Goal: Task Accomplishment & Management: Use online tool/utility

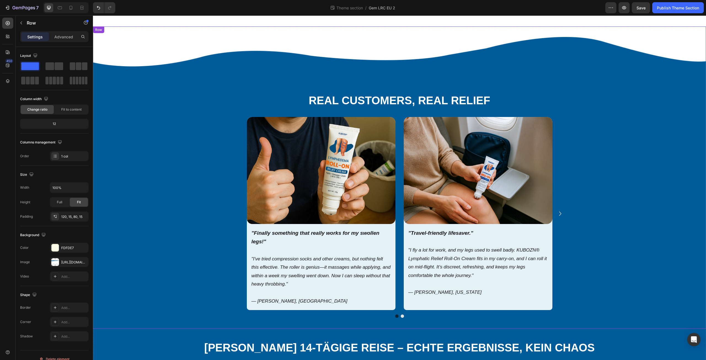
drag, startPoint x: 145, startPoint y: 82, endPoint x: 141, endPoint y: 83, distance: 3.7
click at [145, 82] on div "Real Customers, Real Relief Heading Image "Finally something that really works …" at bounding box center [399, 189] width 605 height 258
click at [12, 81] on div at bounding box center [7, 81] width 11 height 11
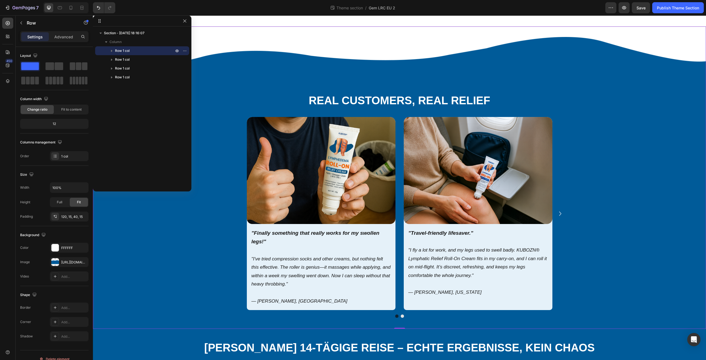
click at [233, 41] on div "Real Customers, Real Relief Heading Image "Finally something that really works …" at bounding box center [399, 177] width 613 height 302
click at [187, 17] on div at bounding box center [142, 20] width 99 height 11
click at [187, 20] on icon "button" at bounding box center [185, 21] width 4 height 4
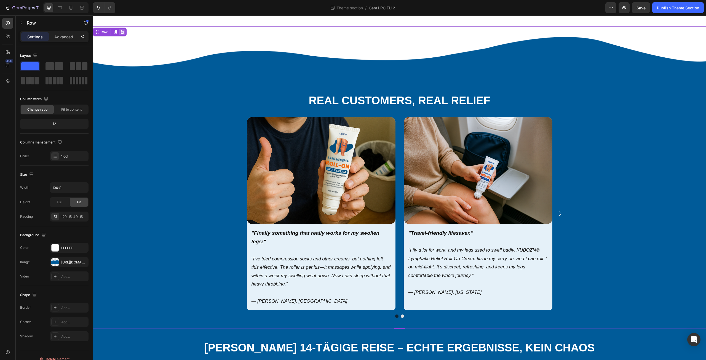
click at [124, 33] on icon at bounding box center [122, 32] width 4 height 4
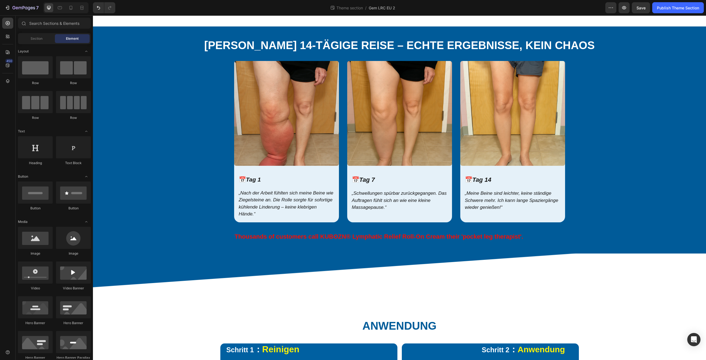
click at [124, 33] on div "⁠⁠⁠⁠⁠⁠⁠ [PERSON_NAME] 14-TÄGIGE REISE – ECHTE ERGEBNISSE, KEIN CHAOS Heading Im…" at bounding box center [399, 139] width 613 height 227
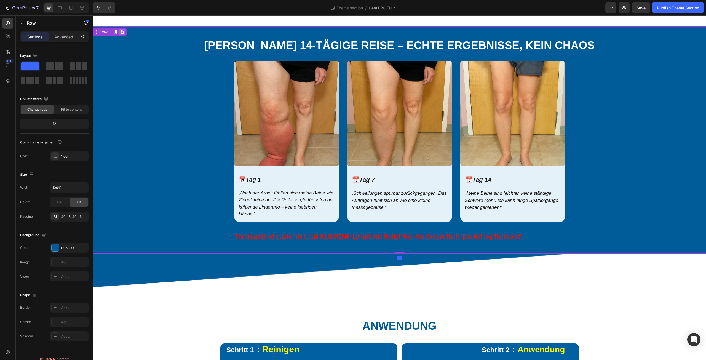
click at [124, 31] on icon at bounding box center [122, 32] width 4 height 4
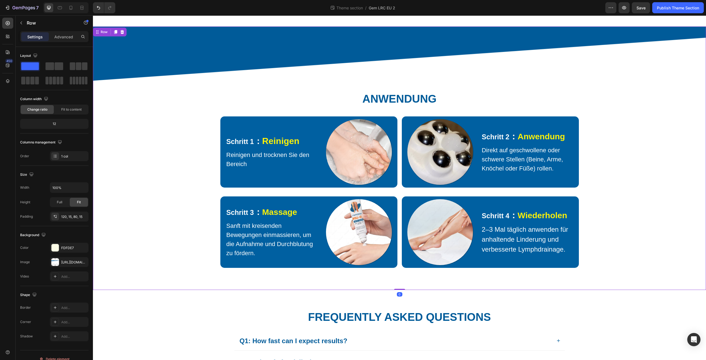
click at [124, 31] on div "⁠⁠⁠⁠⁠⁠⁠ Anwendung Heading Row Schritt 1 ： Reinigen Text Block Reinigen und troc…" at bounding box center [399, 158] width 613 height 264
click at [124, 30] on icon at bounding box center [122, 32] width 4 height 4
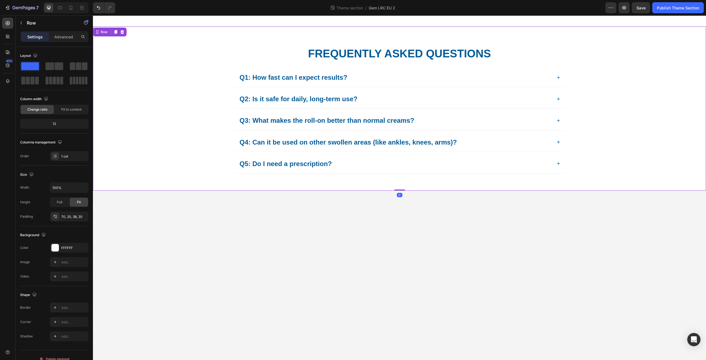
click at [124, 30] on div "Frequently Asked Questions Heading Q1: How fast can I expect results? Q2: Is it…" at bounding box center [399, 108] width 613 height 164
click at [124, 30] on icon at bounding box center [122, 32] width 4 height 4
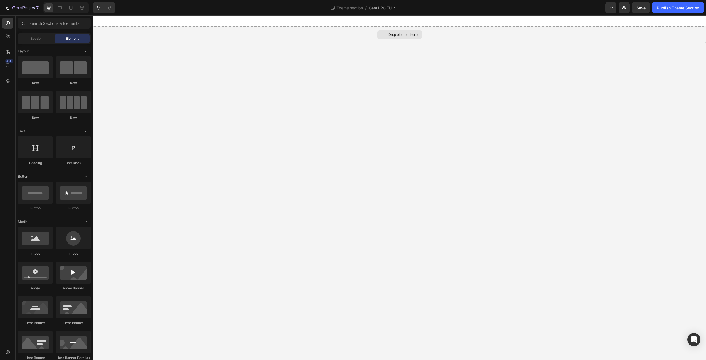
click at [124, 30] on div "Drop element here" at bounding box center [399, 34] width 613 height 17
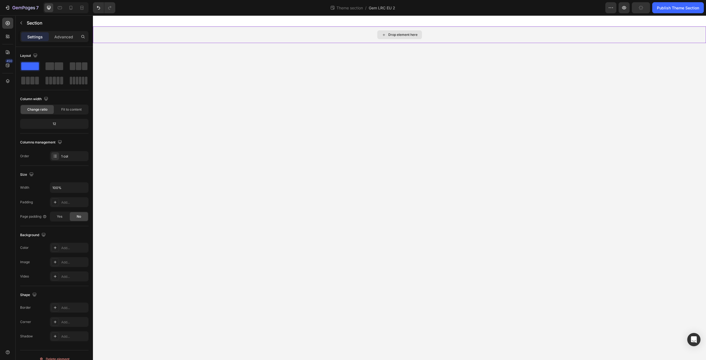
click at [373, 35] on div "Drop element here" at bounding box center [399, 34] width 613 height 17
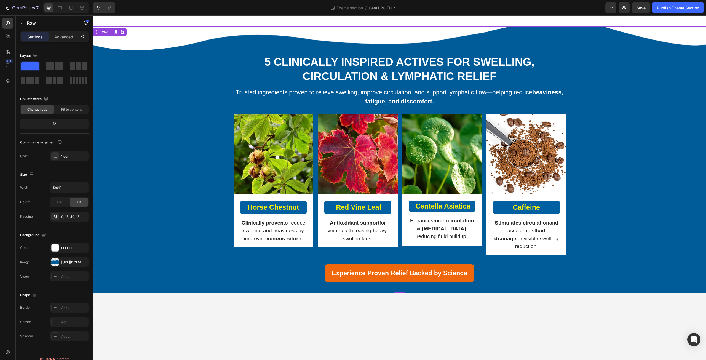
click at [174, 249] on div "5 Clinically Inspired Actives for Swelling, Circulation & Lymphatic Relief Head…" at bounding box center [399, 154] width 605 height 256
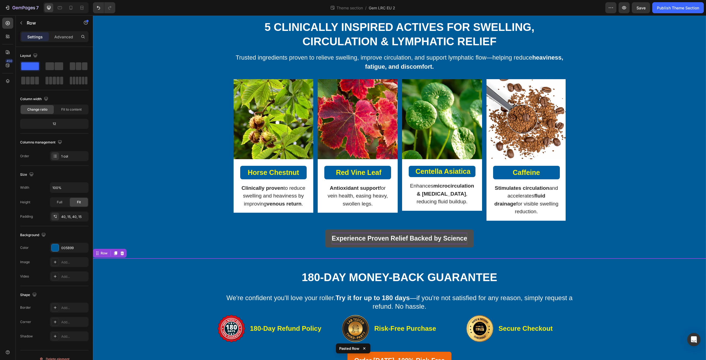
scroll to position [38, 0]
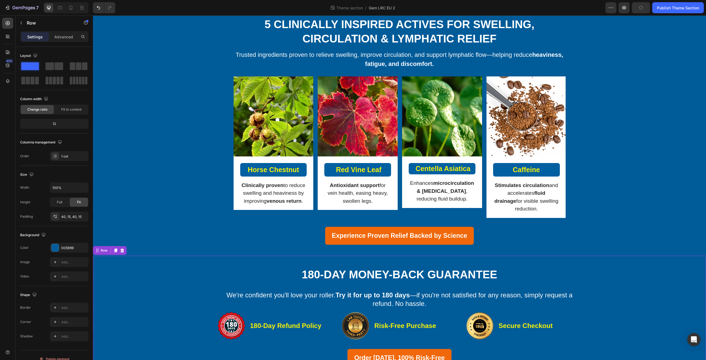
click at [154, 309] on div "180-Day Money-Back Guarantee Heading We're confident you'll love your roller. T…" at bounding box center [399, 317] width 605 height 100
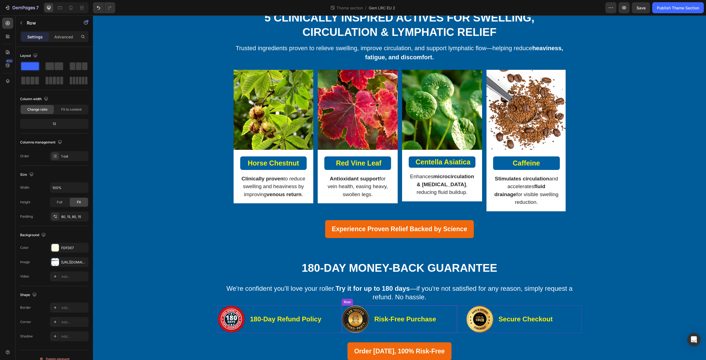
scroll to position [0, 0]
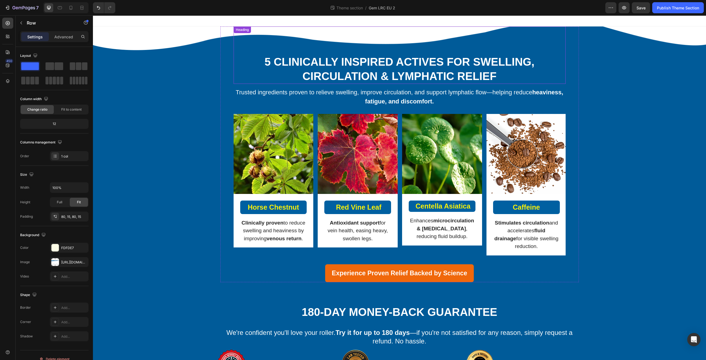
drag, startPoint x: 283, startPoint y: 62, endPoint x: 279, endPoint y: 62, distance: 3.6
click at [283, 62] on h3 "5 Clinically Inspired Actives for Swelling, Circulation & Lymphatic Relief" at bounding box center [400, 69] width 332 height 30
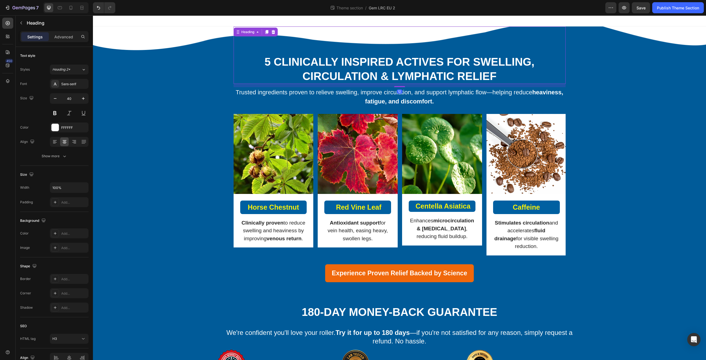
click at [275, 61] on h3 "5 Clinically Inspired Actives for Swelling, Circulation & Lymphatic Relief" at bounding box center [400, 69] width 332 height 30
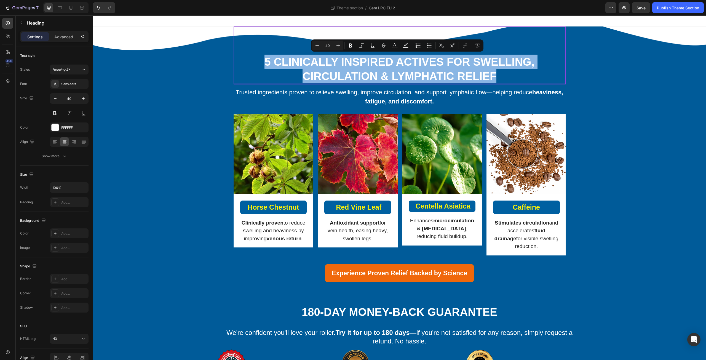
drag, startPoint x: 268, startPoint y: 61, endPoint x: 504, endPoint y: 73, distance: 236.0
click at [504, 73] on p "5 Clinically Inspired Actives for Swelling, Circulation & Lymphatic Relief" at bounding box center [399, 69] width 331 height 29
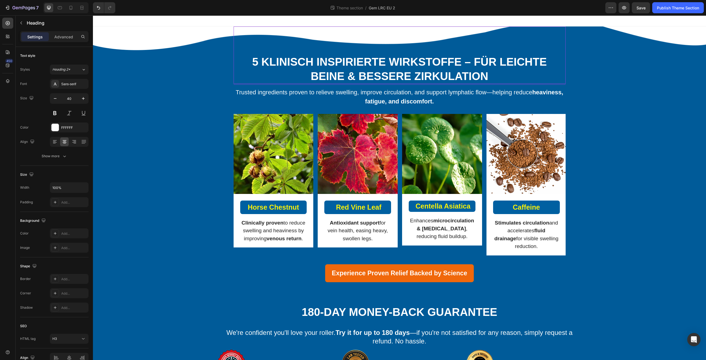
scroll to position [0, 0]
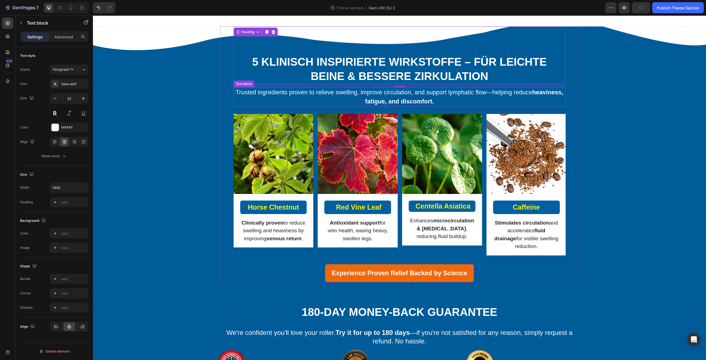
click at [258, 96] on span "Trusted ingredients proven to relieve swelling, improve circulation, and suppor…" at bounding box center [400, 97] width 328 height 16
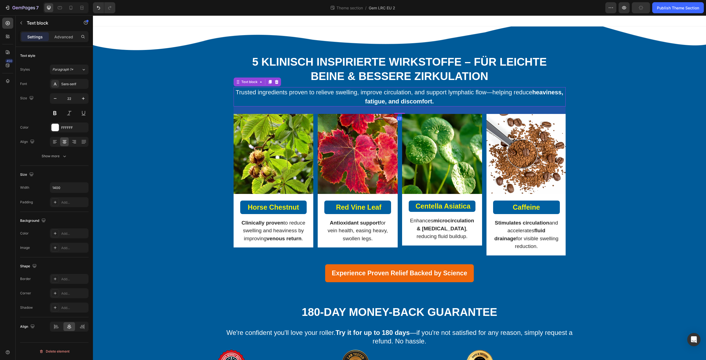
click at [245, 86] on div "Text block" at bounding box center [257, 82] width 47 height 9
click at [240, 92] on span "Trusted ingredients proven to relieve swelling, improve circulation, and suppor…" at bounding box center [400, 97] width 328 height 16
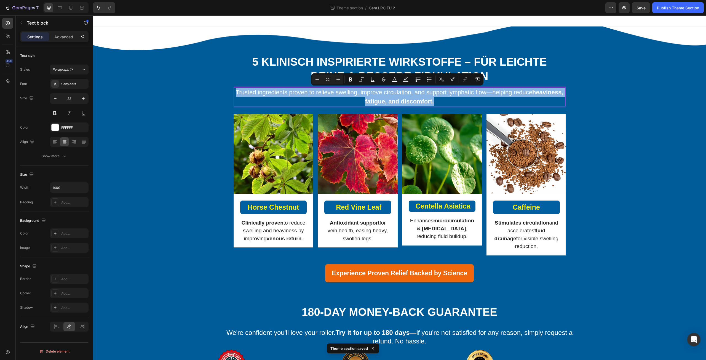
drag, startPoint x: 240, startPoint y: 92, endPoint x: 484, endPoint y: 104, distance: 243.7
click at [484, 104] on p "Trusted ingredients proven to relieve swelling, improve circulation, and suppor…" at bounding box center [399, 97] width 331 height 18
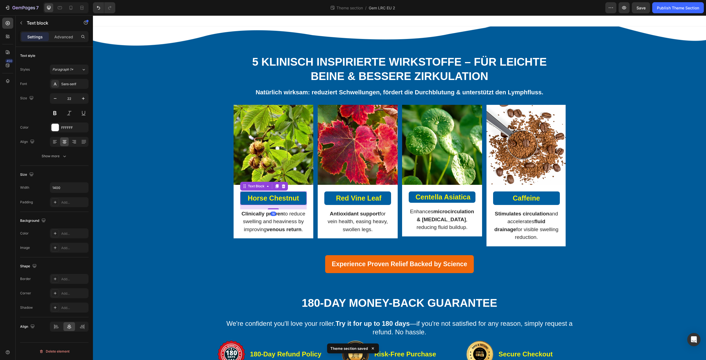
click at [251, 198] on strong "Horse Chestnut" at bounding box center [273, 198] width 51 height 8
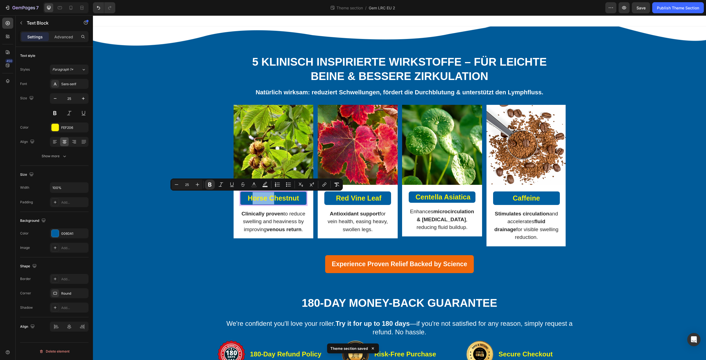
click at [248, 197] on strong "Horse Chestnut" at bounding box center [273, 198] width 51 height 8
drag, startPoint x: 246, startPoint y: 197, endPoint x: 304, endPoint y: 197, distance: 58.5
click at [304, 197] on div "Horse Chestnut" at bounding box center [273, 198] width 67 height 14
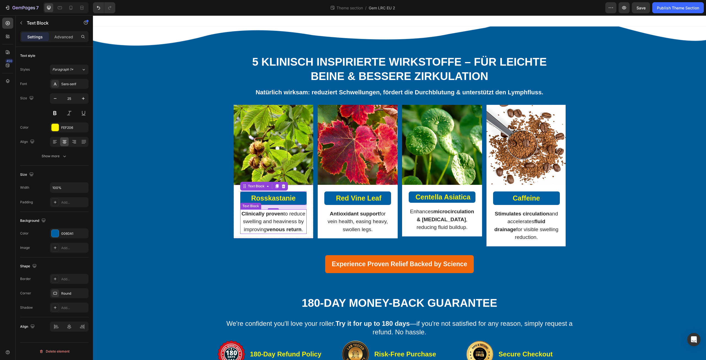
click at [257, 218] on p "Clinically proven to reduce swelling and heaviness by improving venous return ." at bounding box center [274, 222] width 66 height 24
click at [248, 216] on strong "Clinically proven" at bounding box center [263, 214] width 42 height 6
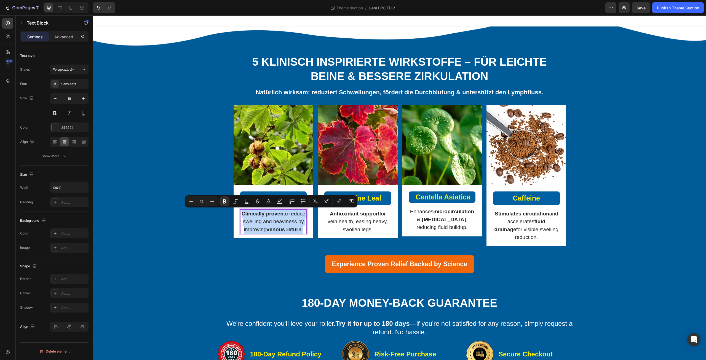
drag, startPoint x: 248, startPoint y: 212, endPoint x: 300, endPoint y: 236, distance: 57.9
click at [300, 234] on p "Clinically proven to reduce swelling and heaviness by improving venous return ." at bounding box center [274, 222] width 66 height 24
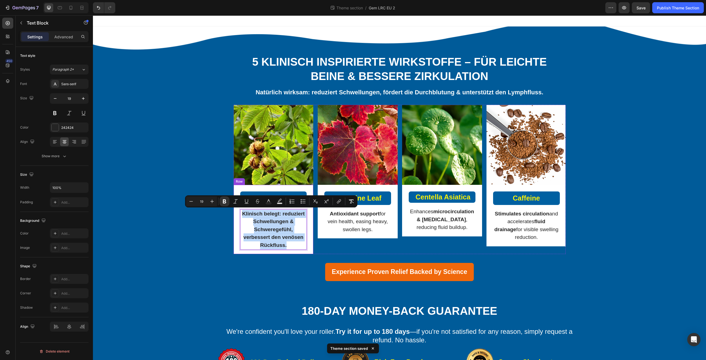
drag, startPoint x: 288, startPoint y: 248, endPoint x: 234, endPoint y: 212, distance: 64.3
click at [234, 212] on div "Rosskastanie Text Block Klinisch belegt: reduziert Schwellungen & Schweregefühl…" at bounding box center [274, 220] width 80 height 70
click at [354, 202] on icon "Editor contextual toolbar" at bounding box center [352, 202] width 6 height 6
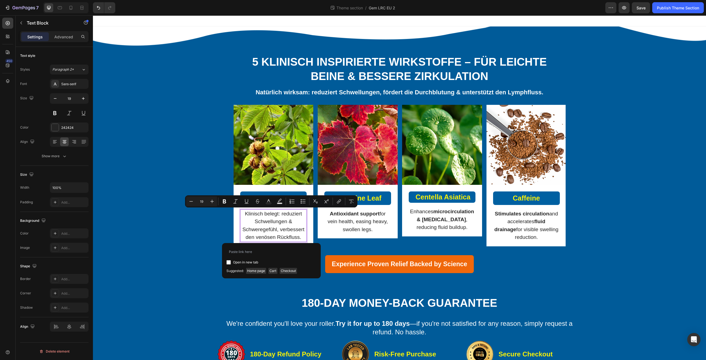
click at [371, 197] on strong "Red Vine Leaf" at bounding box center [359, 198] width 46 height 8
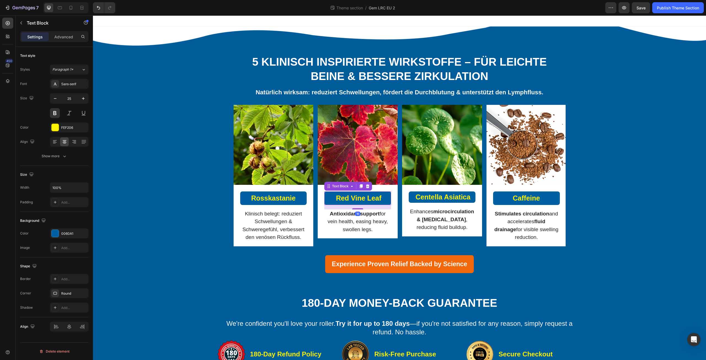
click at [344, 199] on strong "Red Vine Leaf" at bounding box center [359, 198] width 46 height 8
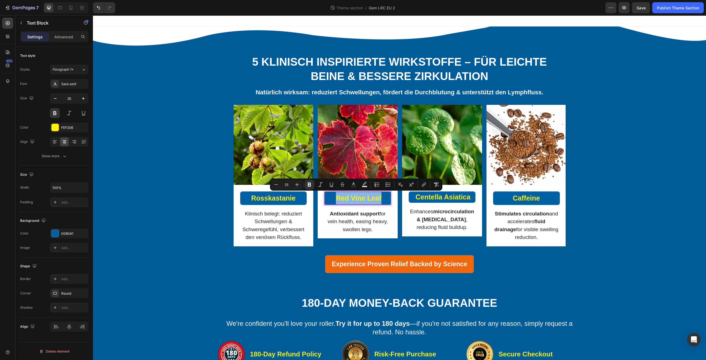
drag, startPoint x: 334, startPoint y: 199, endPoint x: 382, endPoint y: 201, distance: 47.2
click at [382, 201] on p "Red Vine Leaf" at bounding box center [358, 198] width 66 height 12
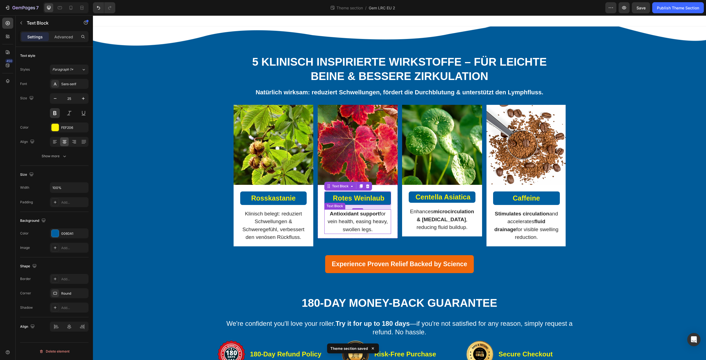
click at [330, 217] on strong "Antioxidant support" at bounding box center [355, 214] width 50 height 6
click at [330, 215] on strong "Antioxidant support" at bounding box center [355, 214] width 50 height 6
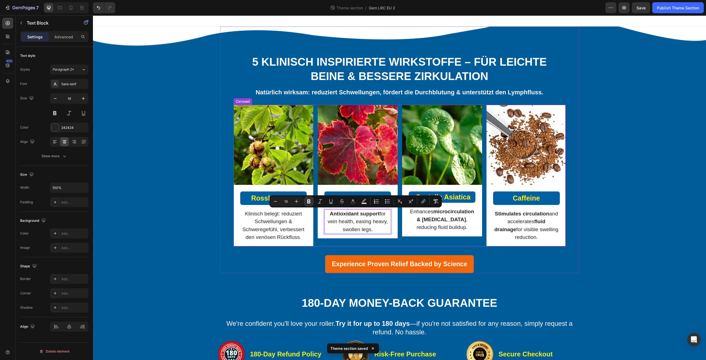
drag, startPoint x: 326, startPoint y: 213, endPoint x: 384, endPoint y: 241, distance: 64.2
click at [384, 241] on div "Image Row Rotes Weinlaub Text Block Antioxidant support for vein health, easing…" at bounding box center [358, 176] width 80 height 142
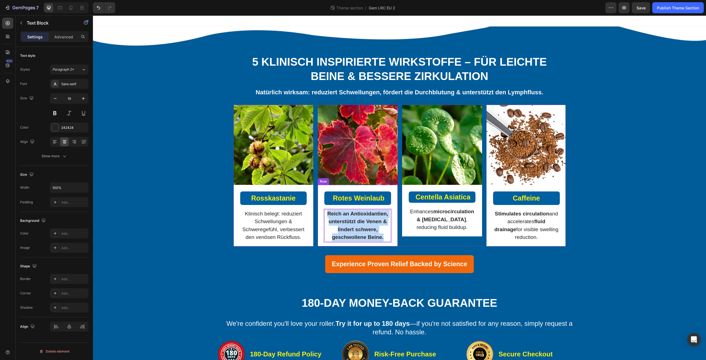
drag, startPoint x: 383, startPoint y: 237, endPoint x: 316, endPoint y: 215, distance: 70.7
click at [318, 215] on div "Rotes Weinlaub Text Block Reich an Antioxidantien, unterstützt die Venen & lind…" at bounding box center [358, 216] width 80 height 62
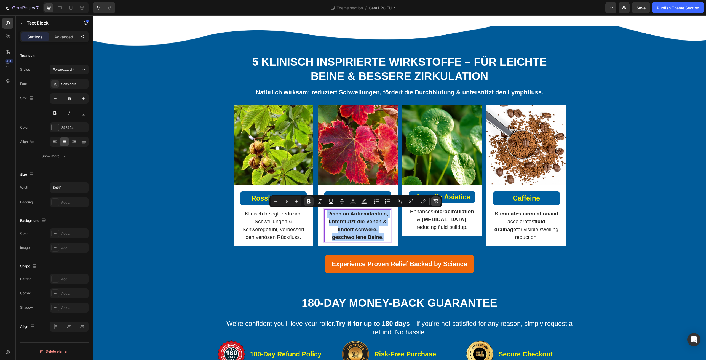
click at [437, 201] on icon "Editor contextual toolbar" at bounding box center [436, 202] width 6 height 6
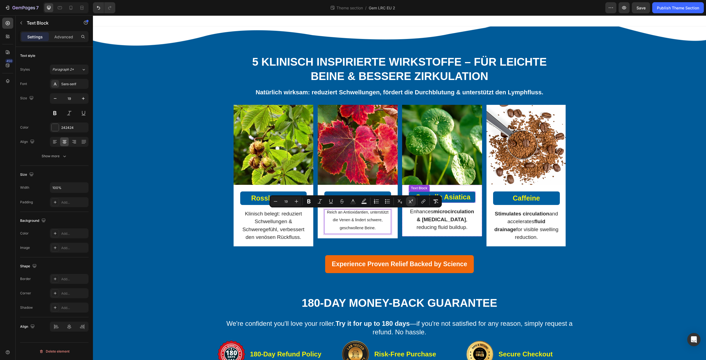
click at [451, 197] on strong "Centella Asiatica" at bounding box center [443, 197] width 55 height 8
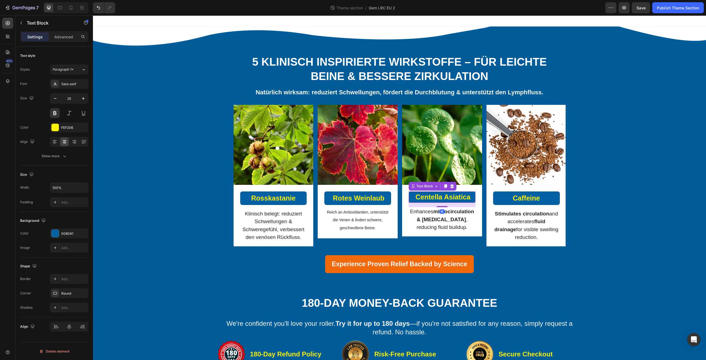
click at [421, 197] on strong "Centella Asiatica" at bounding box center [443, 197] width 55 height 8
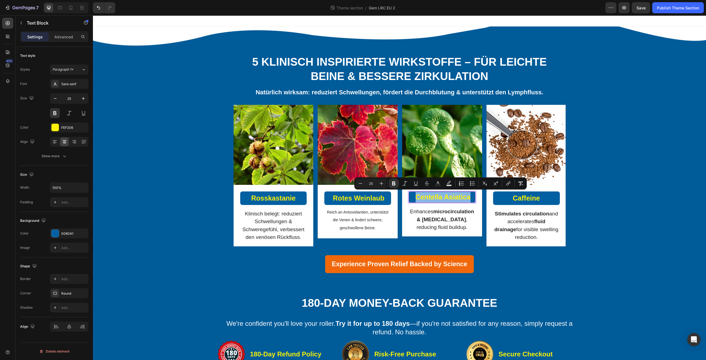
drag, startPoint x: 414, startPoint y: 197, endPoint x: 470, endPoint y: 201, distance: 56.4
click at [470, 201] on p "Centella Asiatica" at bounding box center [442, 197] width 66 height 10
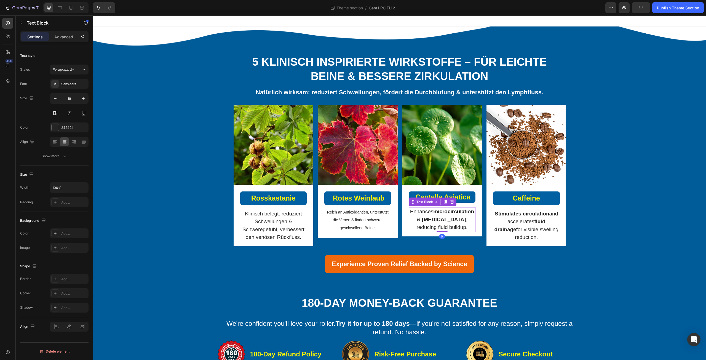
click at [430, 216] on strong "microcirculation & [MEDICAL_DATA]" at bounding box center [445, 216] width 57 height 14
click at [426, 212] on p "Enhances microcirculation & [MEDICAL_DATA] , reducing fluid buildup." at bounding box center [442, 220] width 66 height 24
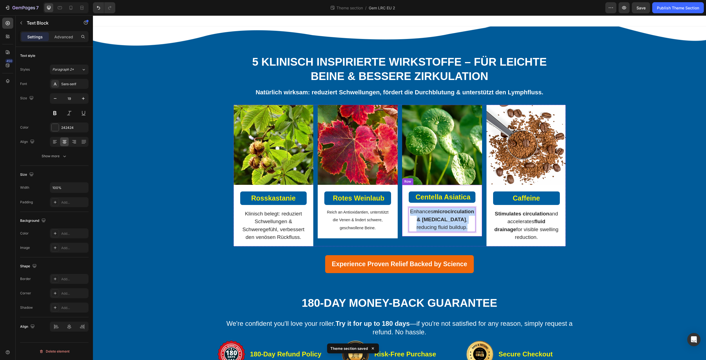
drag, startPoint x: 427, startPoint y: 210, endPoint x: 479, endPoint y: 242, distance: 60.7
click at [479, 236] on div "Centella Asiatica Text Block Enhances microcirculation & [MEDICAL_DATA] , reduc…" at bounding box center [442, 211] width 80 height 52
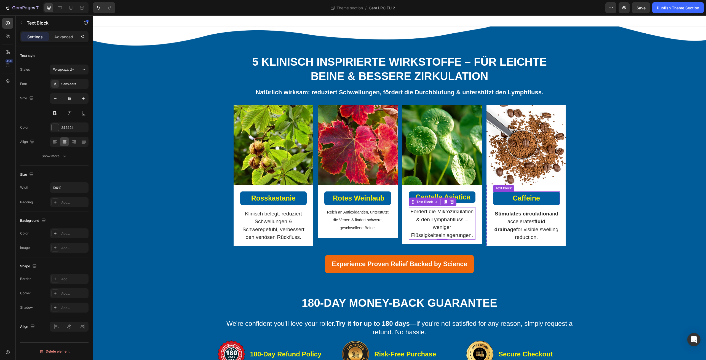
click at [527, 201] on strong "Caffeine" at bounding box center [526, 198] width 27 height 8
click at [519, 200] on strong "Caffeine" at bounding box center [526, 198] width 27 height 8
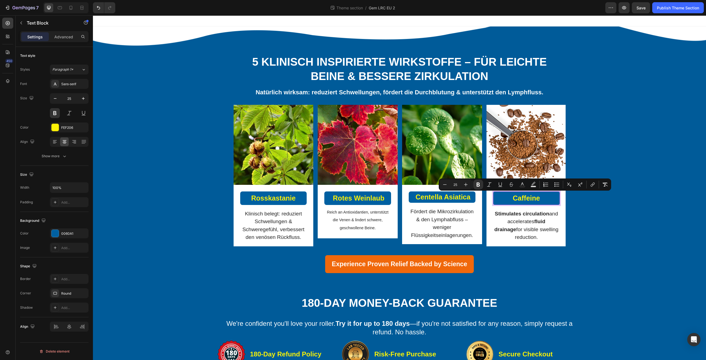
drag, startPoint x: 512, startPoint y: 198, endPoint x: 547, endPoint y: 198, distance: 35.9
click at [547, 198] on p "Caffeine" at bounding box center [527, 198] width 66 height 12
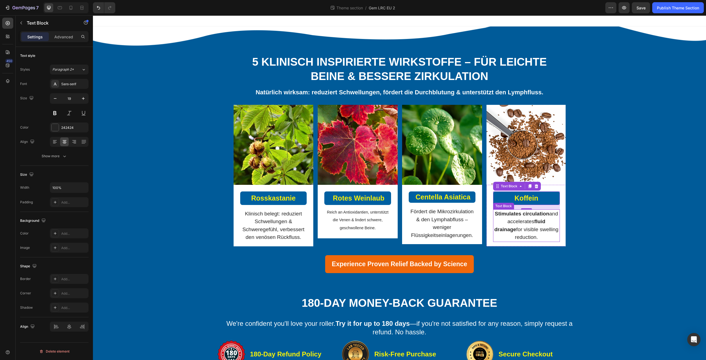
click at [515, 217] on strong "Stimulates circulation" at bounding box center [522, 214] width 54 height 6
click at [505, 217] on strong "Stimulates circulation" at bounding box center [522, 214] width 54 height 6
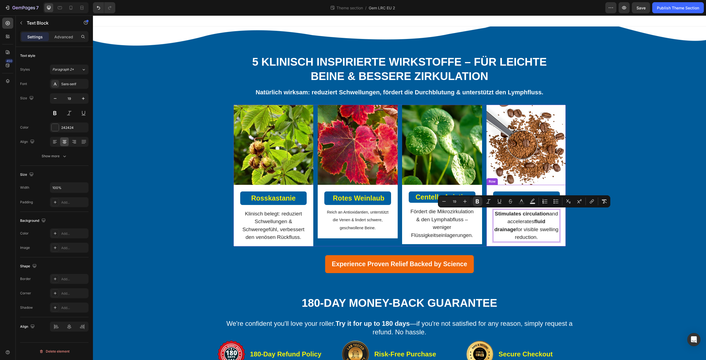
drag, startPoint x: 496, startPoint y: 214, endPoint x: 552, endPoint y: 245, distance: 63.8
click at [552, 245] on div "Koffein Text Block Stimulates circulation and accelerates fluid drainage for vi…" at bounding box center [527, 216] width 80 height 62
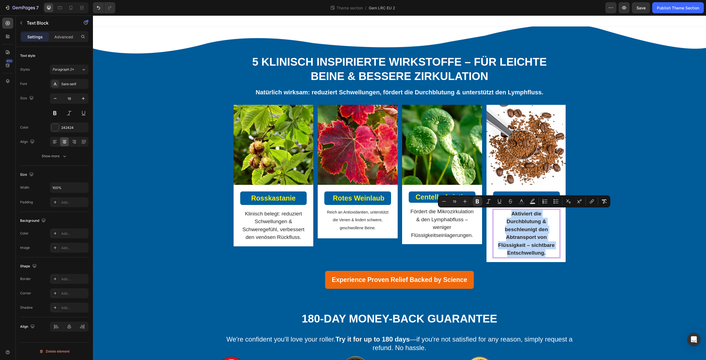
drag, startPoint x: 545, startPoint y: 252, endPoint x: 506, endPoint y: 210, distance: 57.6
click at [506, 210] on p "Aktiviert die Durchblutung & beschleunigt den Abtransport von Flüssigkeit – sic…" at bounding box center [527, 233] width 66 height 47
click at [604, 201] on icon "Editor contextual toolbar" at bounding box center [604, 201] width 5 height 4
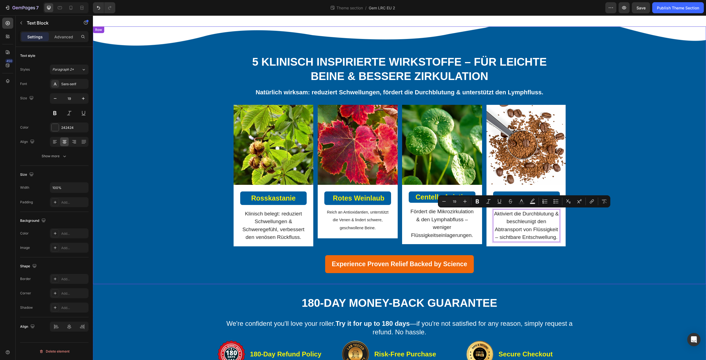
click at [613, 241] on div "⁠⁠⁠⁠⁠⁠⁠ 5 klinisch inspirierte Wirkstoffe – für leichte Beine & bessere Zirkula…" at bounding box center [399, 149] width 605 height 247
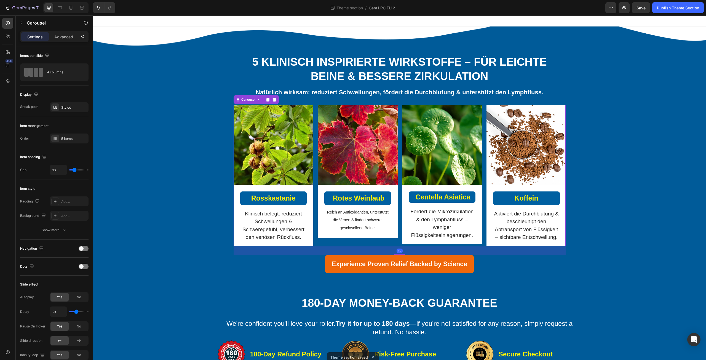
click at [397, 246] on div "Image Row Row Rosskastanie Text Block Klinisch belegt: reduziert Schwellungen &…" at bounding box center [400, 176] width 332 height 142
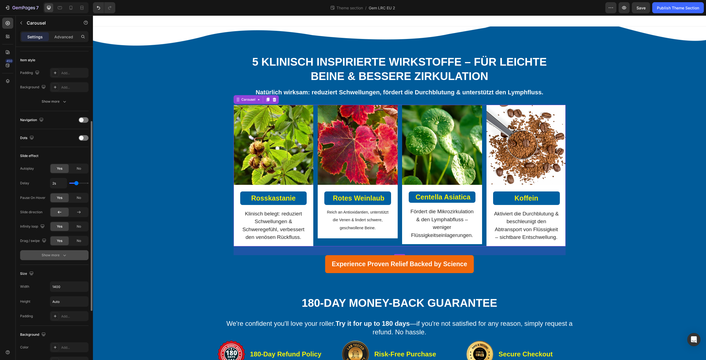
click at [62, 259] on button "Show more" at bounding box center [54, 255] width 68 height 10
click at [47, 286] on icon "button" at bounding box center [47, 285] width 4 height 4
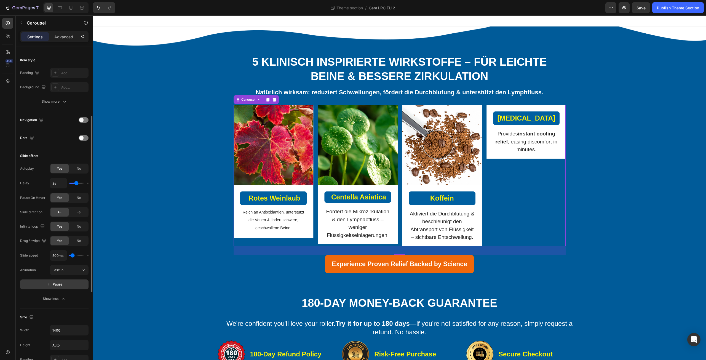
click at [47, 286] on icon "button" at bounding box center [49, 285] width 4 height 4
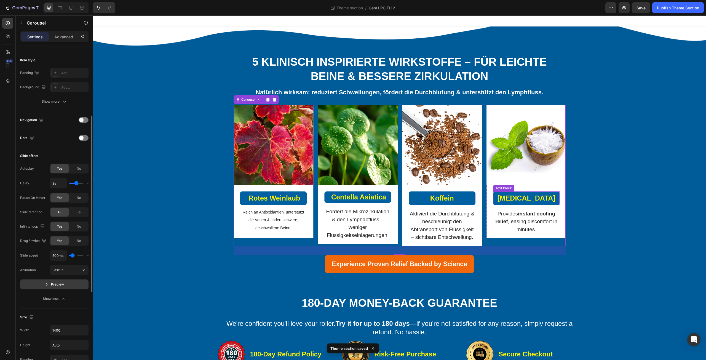
click at [521, 198] on strong "[MEDICAL_DATA]" at bounding box center [527, 198] width 58 height 8
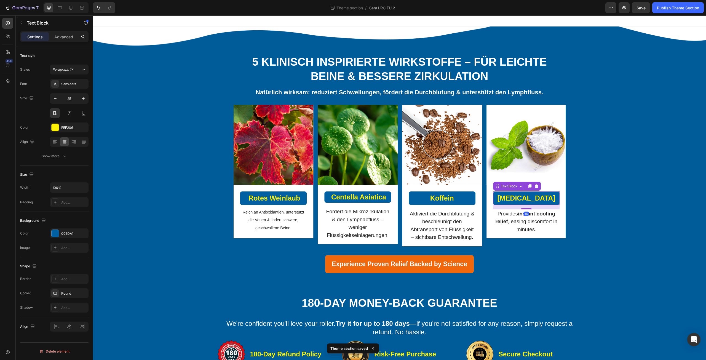
click at [513, 197] on strong "[MEDICAL_DATA]" at bounding box center [527, 198] width 58 height 8
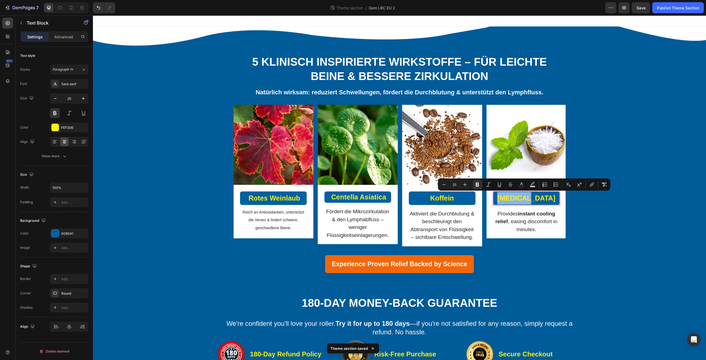
drag, startPoint x: 510, startPoint y: 197, endPoint x: 547, endPoint y: 200, distance: 36.8
click at [547, 200] on p "[MEDICAL_DATA]" at bounding box center [527, 198] width 66 height 12
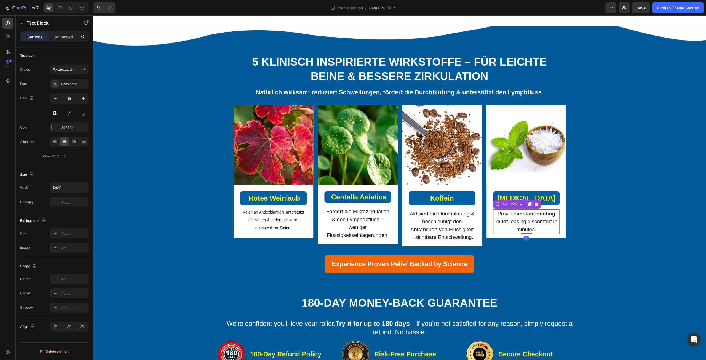
click at [506, 215] on p "Provides instant cooling relief , easing discomfort in minutes." at bounding box center [527, 222] width 66 height 24
click at [501, 215] on p "Provides instant cooling relief , easing discomfort in minutes." at bounding box center [527, 222] width 66 height 24
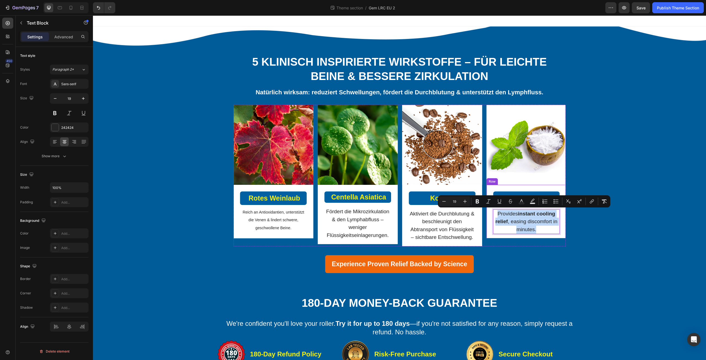
drag, startPoint x: 494, startPoint y: 213, endPoint x: 562, endPoint y: 233, distance: 70.7
click at [562, 233] on div "[MEDICAL_DATA] Text Block Provides instant cooling relief , easing discomfort i…" at bounding box center [527, 212] width 80 height 54
drag, startPoint x: 550, startPoint y: 230, endPoint x: 484, endPoint y: 216, distance: 67.4
click at [484, 216] on div "Image Row Row Rosskastanie Text Block Klinisch belegt: reduziert Schwellungen &…" at bounding box center [400, 176] width 332 height 142
click at [515, 246] on div "Image Row [MEDICAL_DATA] Text Block Sofort kühlender Effekt, lindert Unbehagen …" at bounding box center [527, 176] width 80 height 142
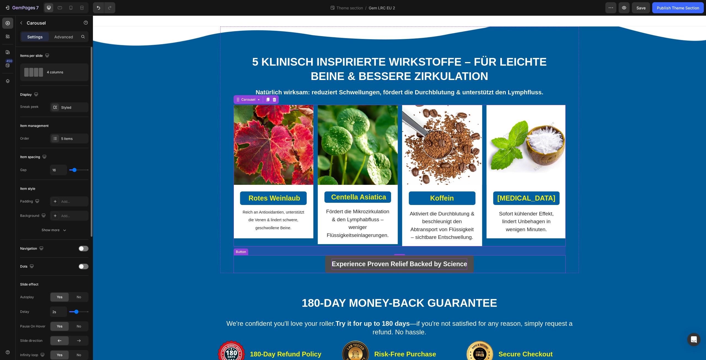
click at [332, 268] on strong "Experience Proven Relief Backed by Science" at bounding box center [399, 263] width 135 height 7
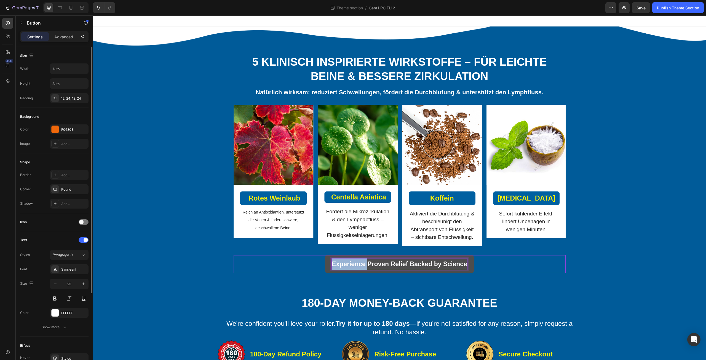
click at [332, 268] on strong "Experience Proven Relief Backed by Science" at bounding box center [399, 263] width 135 height 7
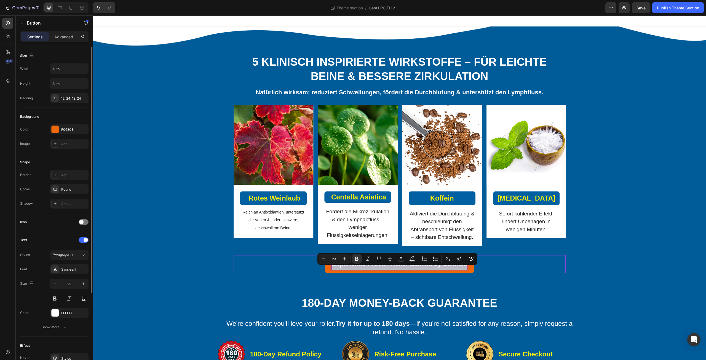
drag, startPoint x: 331, startPoint y: 273, endPoint x: 475, endPoint y: 271, distance: 144.0
click at [475, 271] on div "Experience Proven Relief Backed by Science Button 0" at bounding box center [400, 264] width 332 height 18
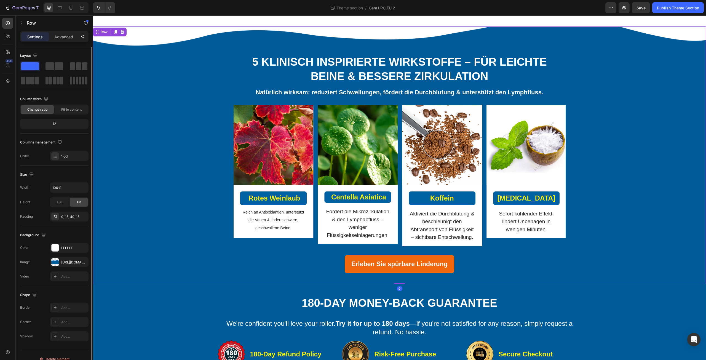
click at [605, 273] on div "⁠⁠⁠⁠⁠⁠⁠ 5 klinisch inspirierte Wirkstoffe – für leichte Beine & bessere Zirkula…" at bounding box center [399, 149] width 605 height 247
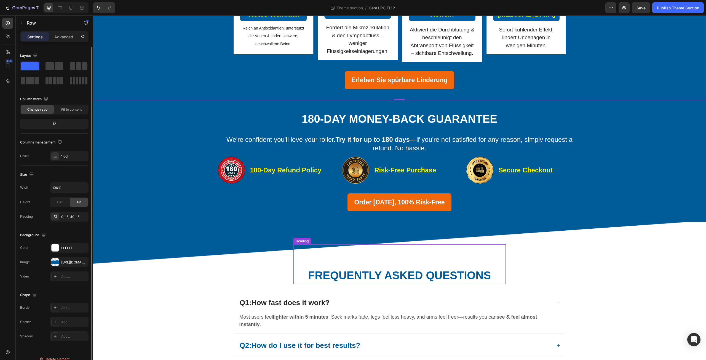
scroll to position [193, 0]
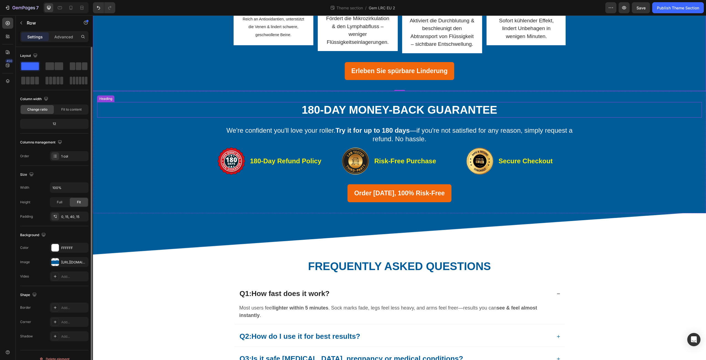
click at [325, 116] on strong "180-Day Money-Back Guarantee" at bounding box center [400, 110] width 196 height 12
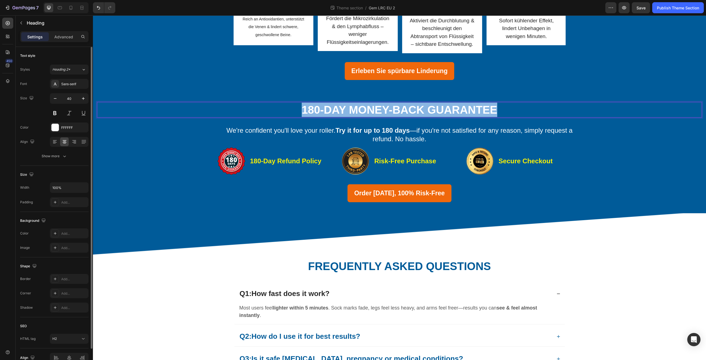
drag, startPoint x: 304, startPoint y: 117, endPoint x: 505, endPoint y: 123, distance: 202.1
click at [505, 117] on p "180-Day Money-Back Guarantee" at bounding box center [400, 110] width 604 height 14
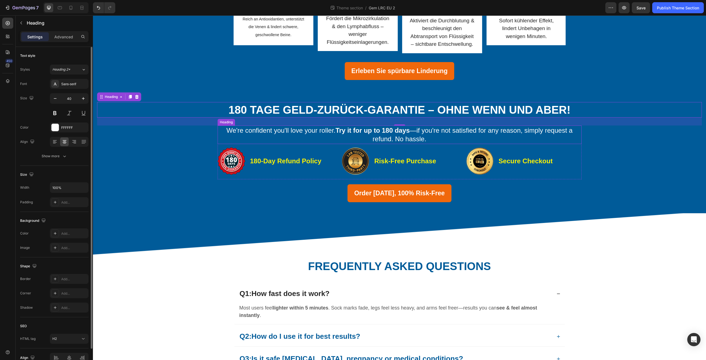
drag, startPoint x: 237, startPoint y: 142, endPoint x: 234, endPoint y: 143, distance: 3.6
click at [237, 142] on h2 "We're confident you'll love your roller. Try it for up to 180 days —if you're n…" at bounding box center [400, 135] width 364 height 18
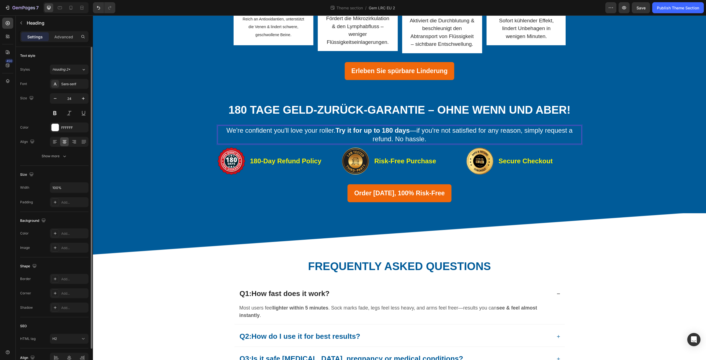
click at [221, 138] on h2 "We're confident you'll love your roller. Try it for up to 180 days —if you're n…" at bounding box center [400, 135] width 364 height 18
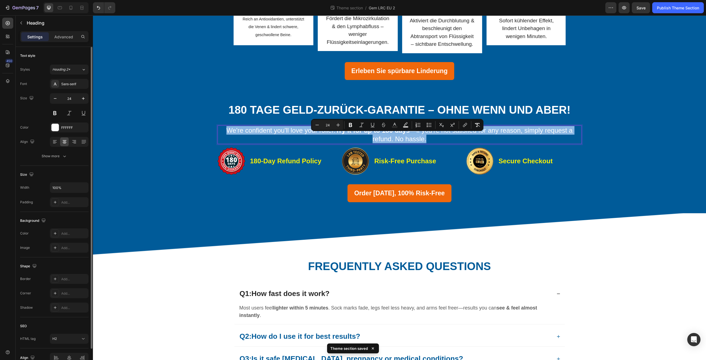
drag, startPoint x: 218, startPoint y: 137, endPoint x: 447, endPoint y: 152, distance: 229.5
click at [447, 144] on h2 "We're confident you'll love your roller. Try it for up to 180 days —if you're n…" at bounding box center [400, 135] width 364 height 18
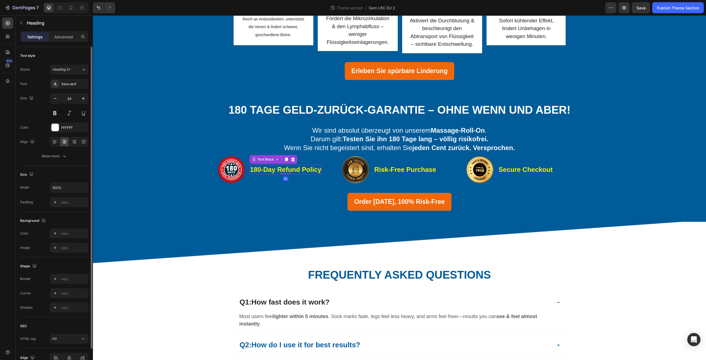
click at [255, 173] on strong "180-Day Refund Policy" at bounding box center [285, 169] width 71 height 7
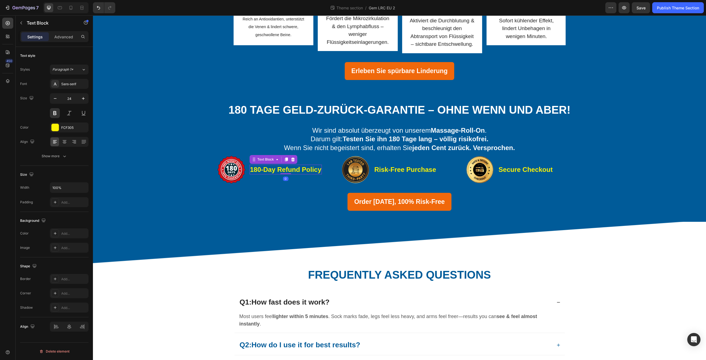
click at [253, 173] on strong "180-Day Refund Policy" at bounding box center [285, 169] width 71 height 7
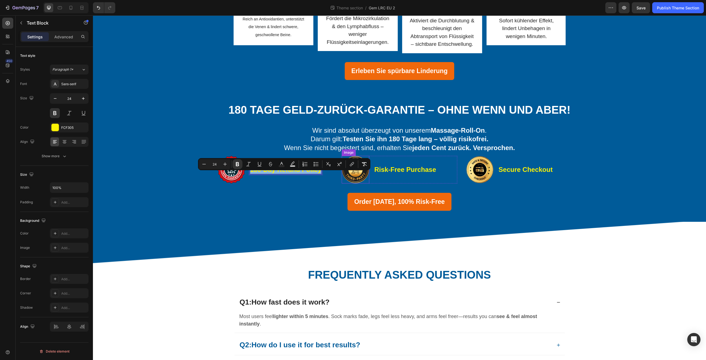
drag, startPoint x: 248, startPoint y: 176, endPoint x: 351, endPoint y: 185, distance: 103.6
click at [351, 183] on div "Image 180-Day Refund Policy Text Block 0 Row Image Risk-Free Purchase Text Bloc…" at bounding box center [400, 170] width 364 height 28
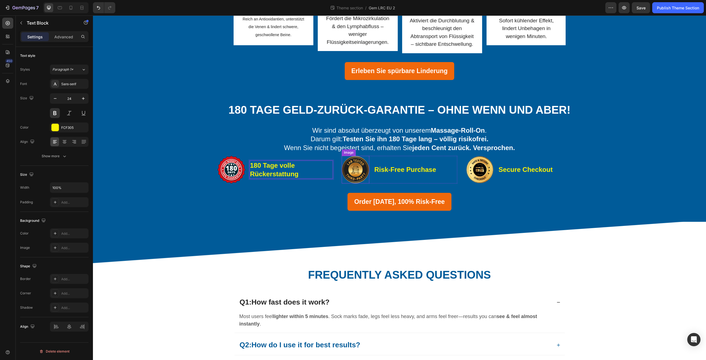
scroll to position [189, 0]
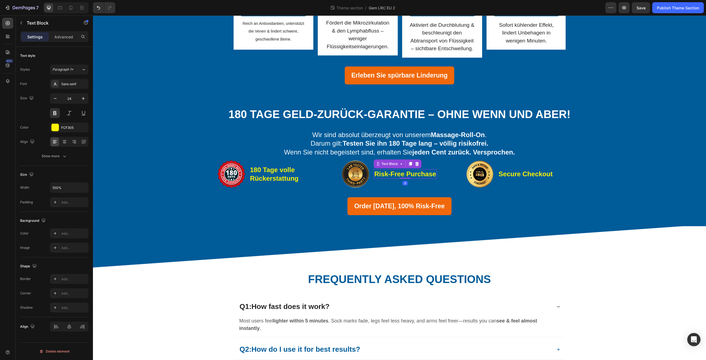
click at [384, 178] on strong "Risk-Free Purchase" at bounding box center [405, 173] width 62 height 7
click at [379, 178] on strong "Risk-Free Purchase" at bounding box center [405, 173] width 62 height 7
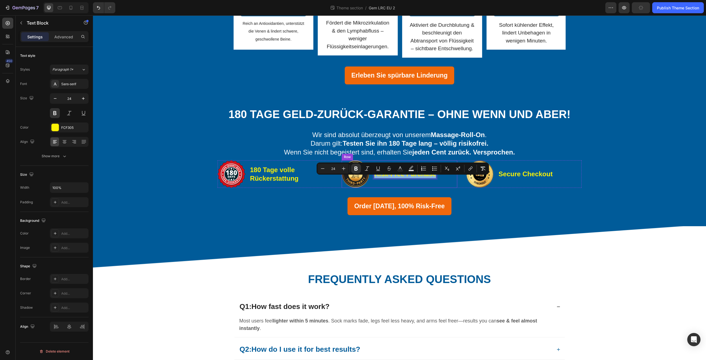
drag, startPoint x: 373, startPoint y: 182, endPoint x: 443, endPoint y: 186, distance: 70.0
click at [443, 186] on div "Image Risk-Free Purchase Text Block 0 Row" at bounding box center [400, 174] width 116 height 28
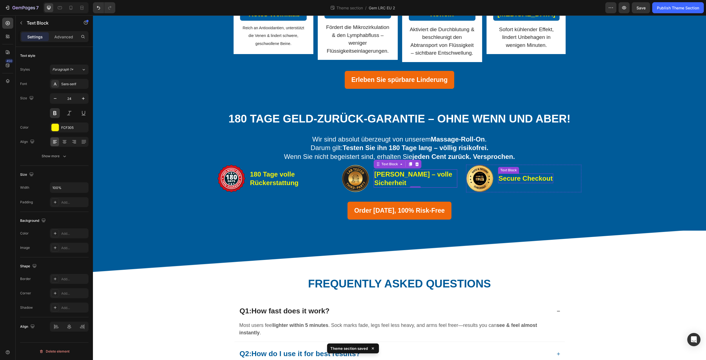
click at [506, 182] on strong "Secure Checkout" at bounding box center [526, 178] width 54 height 7
click at [501, 182] on strong "Secure Checkout" at bounding box center [526, 178] width 54 height 7
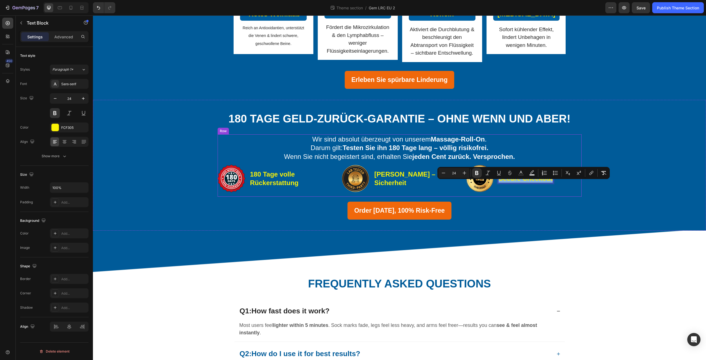
drag, startPoint x: 497, startPoint y: 185, endPoint x: 554, endPoint y: 201, distance: 58.8
click at [554, 197] on div "Wir sind absolut überzeugt von unserem Massage-Roll-On . Darum gilt: Testen Sie…" at bounding box center [400, 165] width 364 height 62
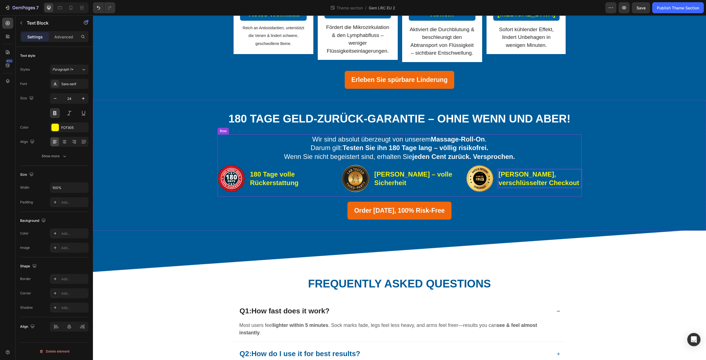
scroll to position [180, 0]
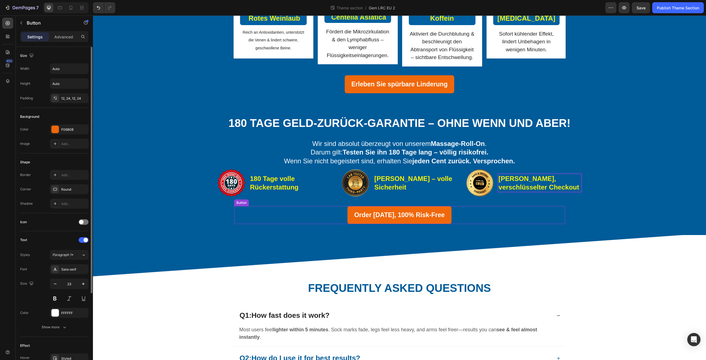
click at [558, 215] on div "Order [DATE], 100% Risk-Free Button" at bounding box center [399, 215] width 331 height 18
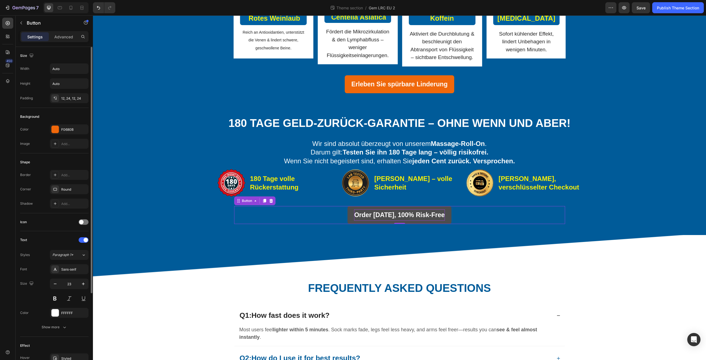
click at [357, 219] on strong "Order [DATE], 100% Risk-Free" at bounding box center [399, 214] width 91 height 7
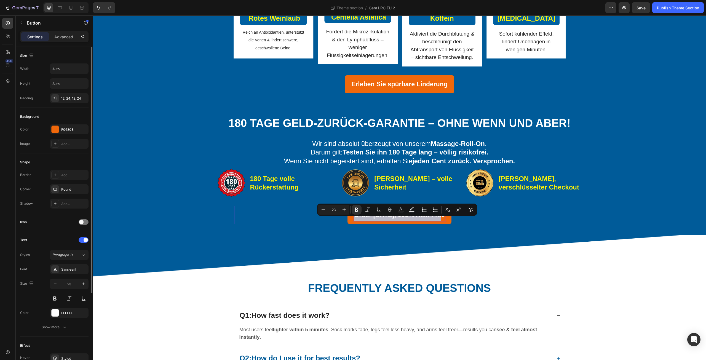
drag, startPoint x: 353, startPoint y: 221, endPoint x: 450, endPoint y: 229, distance: 96.6
click at [450, 224] on div "Order [DATE], 100% Risk-Free Button 0" at bounding box center [399, 215] width 331 height 18
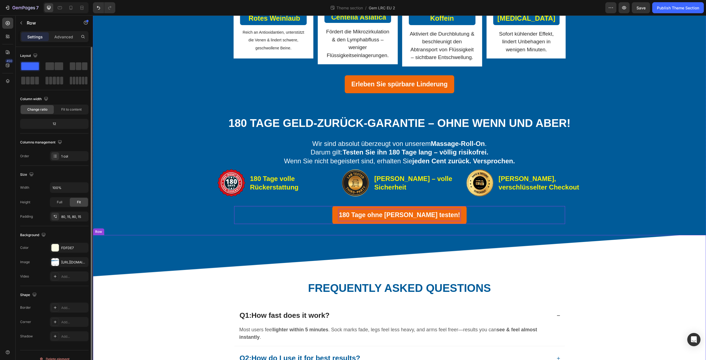
click at [396, 246] on div "Frequently Asked Questions Heading Row Q1: How fast does it work? Most users fe…" at bounding box center [399, 350] width 613 height 231
click at [554, 224] on div "180 Tage ohne [PERSON_NAME] testen! Button" at bounding box center [399, 215] width 331 height 18
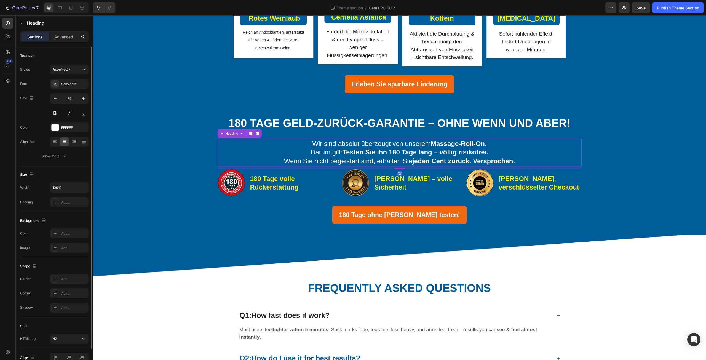
click at [246, 153] on p "Wir sind absolut überzeugt von unserem Massage-Roll-On . Darum gilt: Testen Sie…" at bounding box center [399, 152] width 363 height 26
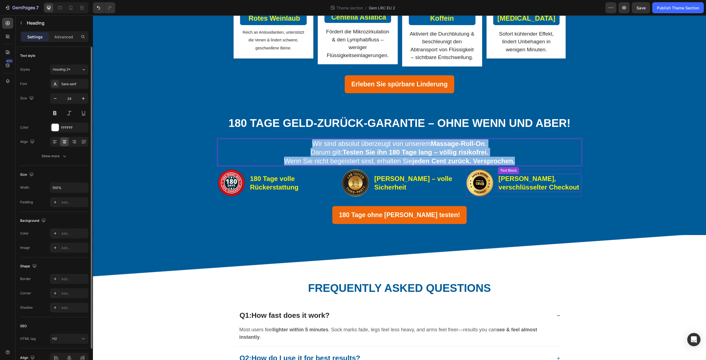
drag, startPoint x: 307, startPoint y: 152, endPoint x: 547, endPoint y: 189, distance: 242.1
click at [547, 189] on div "Wir sind absolut überzeugt von unserem Massage-Roll-On . Darum gilt: Testen Sie…" at bounding box center [400, 170] width 364 height 62
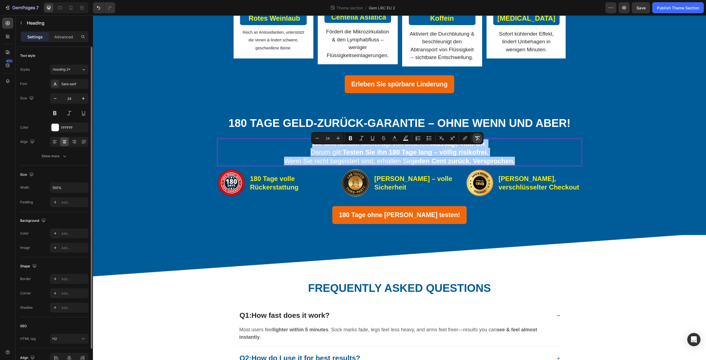
click at [479, 138] on icon "Editor contextual toolbar" at bounding box center [478, 138] width 6 height 6
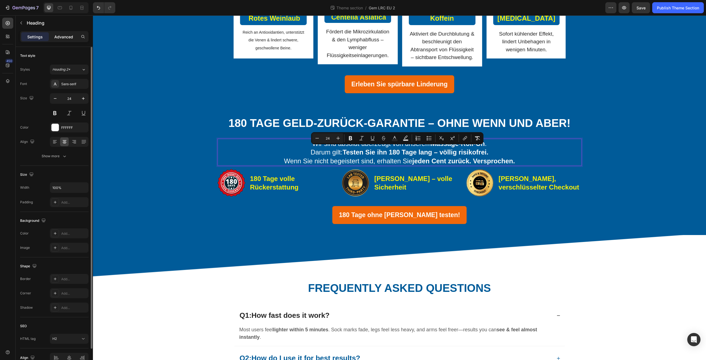
click at [70, 38] on p "Advanced" at bounding box center [63, 37] width 19 height 6
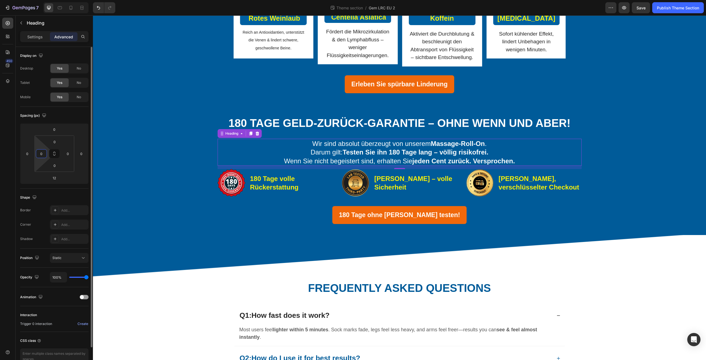
click at [43, 154] on input "0" at bounding box center [41, 154] width 8 height 8
click at [70, 155] on input "0" at bounding box center [68, 154] width 8 height 8
click at [74, 144] on div "0 0 0 0" at bounding box center [54, 153] width 40 height 36
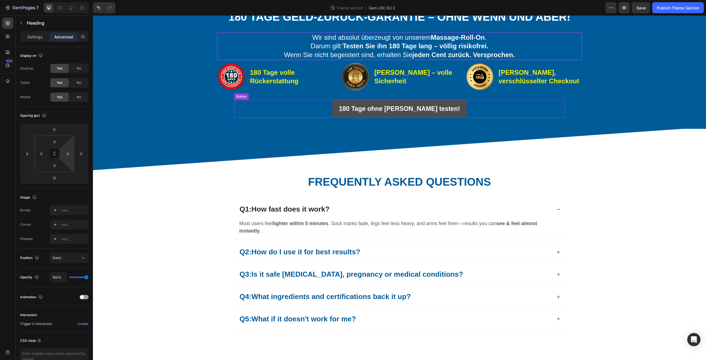
scroll to position [230, 0]
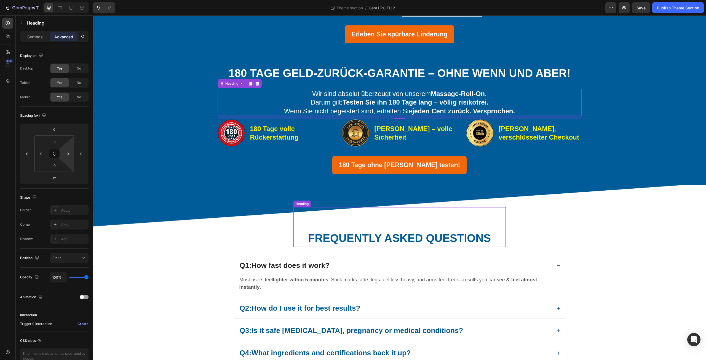
click at [312, 244] on strong "Frequently Asked Questions" at bounding box center [399, 238] width 183 height 12
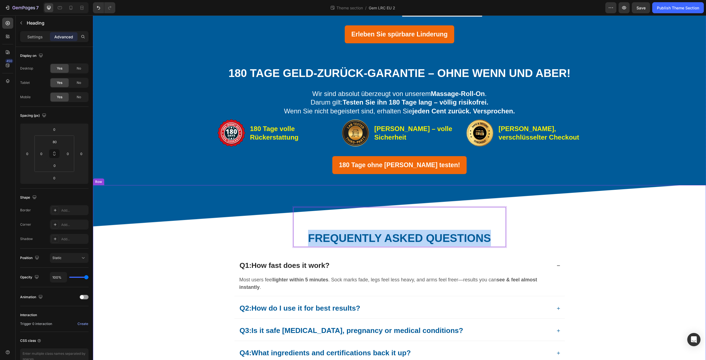
drag, startPoint x: 310, startPoint y: 246, endPoint x: 511, endPoint y: 253, distance: 201.8
click at [511, 253] on div "Frequently Asked Questions Heading 0 Row Q1: How fast does it work? Most users …" at bounding box center [399, 300] width 605 height 187
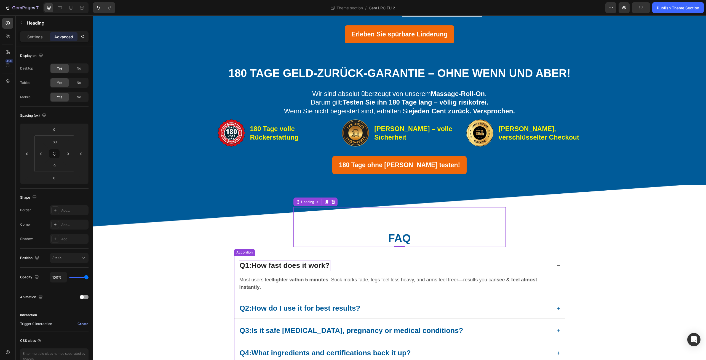
click at [240, 270] on p "Q1: How fast does it work?" at bounding box center [285, 265] width 90 height 9
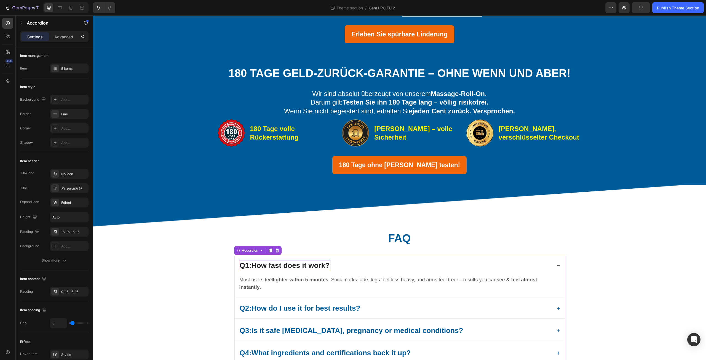
click at [240, 270] on p "Q1: How fast does it work?" at bounding box center [285, 265] width 90 height 9
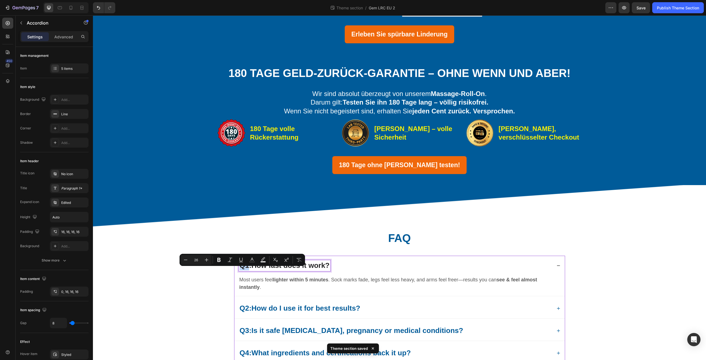
click at [240, 270] on p "Q1: How fast does it work?" at bounding box center [285, 265] width 90 height 9
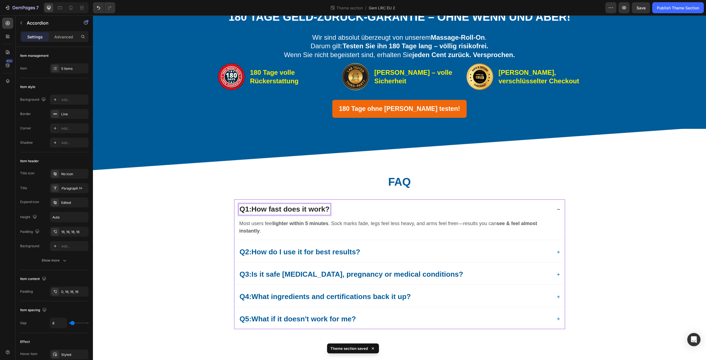
click at [252, 209] on strong "How fast does it work?" at bounding box center [291, 209] width 78 height 8
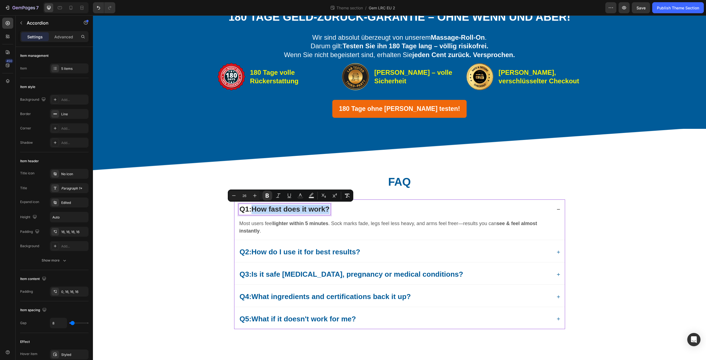
drag, startPoint x: 252, startPoint y: 209, endPoint x: 332, endPoint y: 213, distance: 80.6
click at [332, 213] on div "Q1: How fast does it work?" at bounding box center [395, 209] width 313 height 11
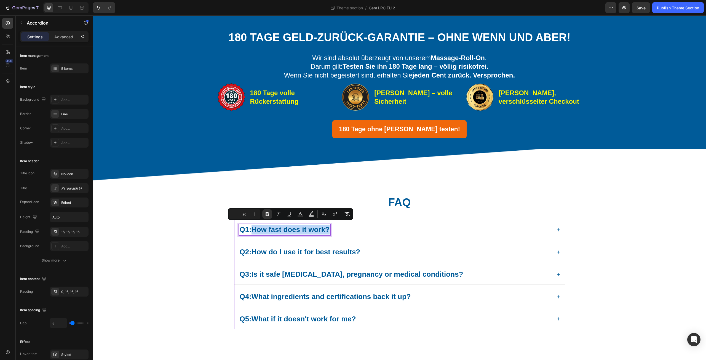
scroll to position [274, 0]
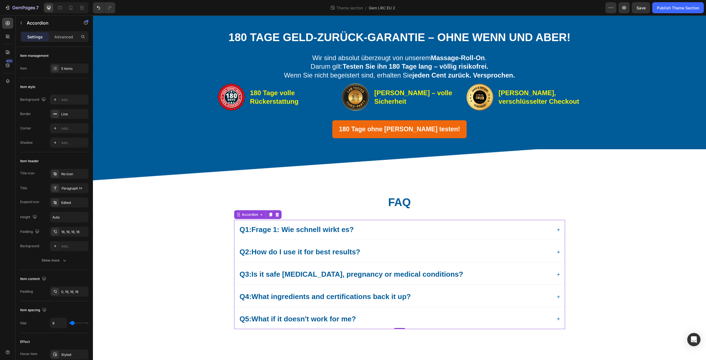
click at [459, 230] on div "Q1: Frage 1: Wie schnell wirkt es?" at bounding box center [395, 229] width 313 height 11
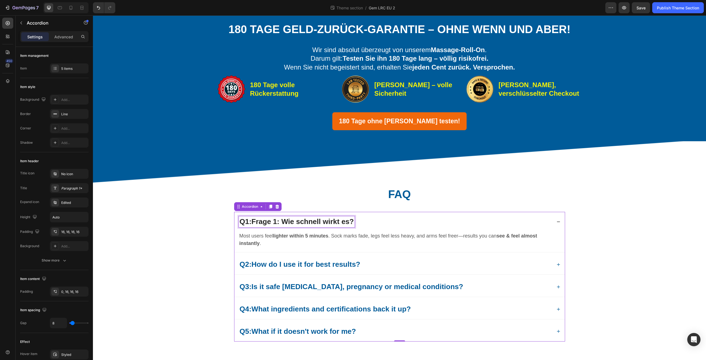
click at [250, 227] on p "Q1: Frage 1: Wie schnell wirkt es?" at bounding box center [297, 221] width 114 height 9
drag, startPoint x: 251, startPoint y: 230, endPoint x: 238, endPoint y: 232, distance: 13.3
click at [240, 227] on p "Q1: Frage 1: Wie schnell wirkt es?" at bounding box center [297, 221] width 114 height 9
click at [259, 247] on p "Most users feel lighter within 5 minutes . Sock marks fade, legs feel less heav…" at bounding box center [400, 239] width 321 height 15
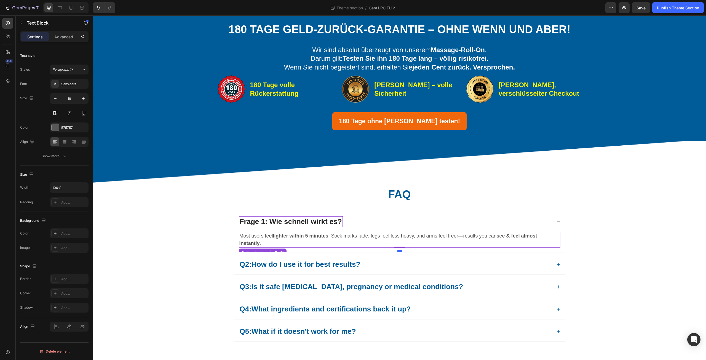
click at [265, 247] on p "Most users feel lighter within 5 minutes . Sock marks fade, legs feel less heav…" at bounding box center [400, 239] width 321 height 15
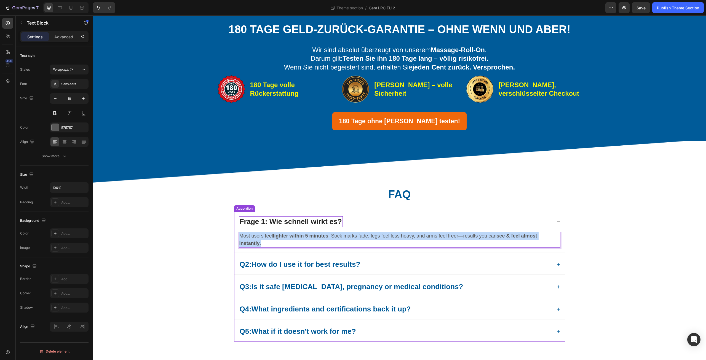
drag, startPoint x: 263, startPoint y: 251, endPoint x: 233, endPoint y: 246, distance: 30.3
click at [235, 246] on div "Most users feel lighter within 5 minutes . Sock marks fade, legs feel less heav…" at bounding box center [400, 242] width 331 height 20
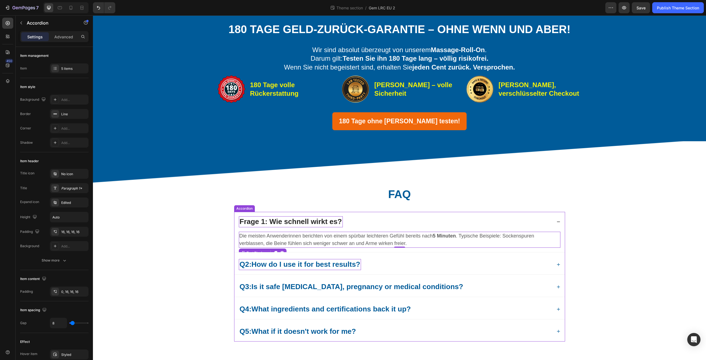
click at [280, 268] on strong "How do I use it for best results?" at bounding box center [306, 264] width 109 height 8
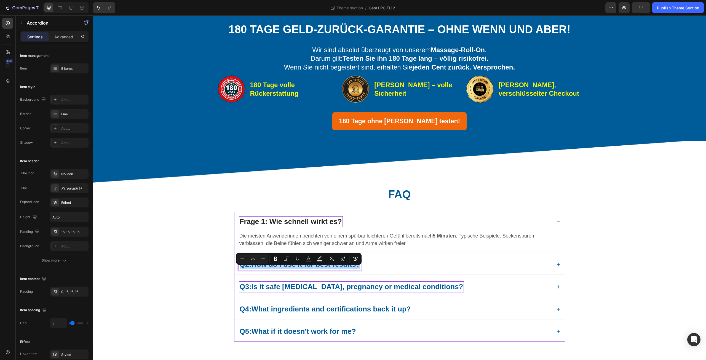
drag, startPoint x: 237, startPoint y: 275, endPoint x: 394, endPoint y: 291, distance: 157.2
click at [394, 291] on div "Frage 1: Wie schnell wirkt es? Die meisten Anwenderinnen berichten von einem sp…" at bounding box center [399, 277] width 331 height 130
click at [423, 267] on div "Frage 2: Wie verwende ich es am besten?" at bounding box center [395, 264] width 313 height 11
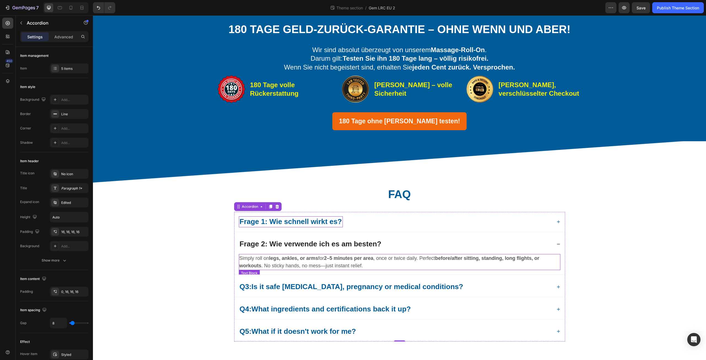
click at [369, 270] on p "Simply roll on legs, ankles, or arms for 2–5 minutes per area , once or twice d…" at bounding box center [400, 262] width 321 height 15
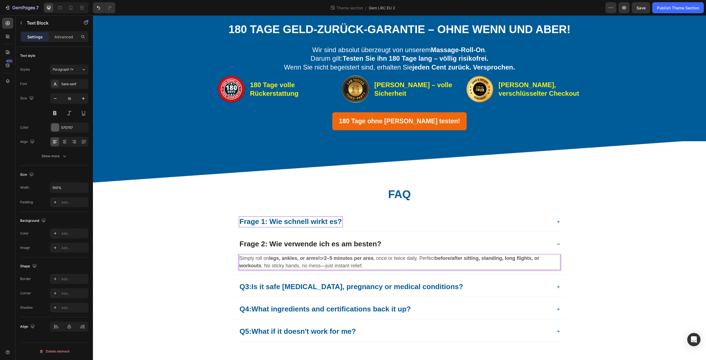
click at [366, 270] on p "Simply roll on legs, ankles, or arms for 2–5 minutes per area , once or twice d…" at bounding box center [400, 262] width 321 height 15
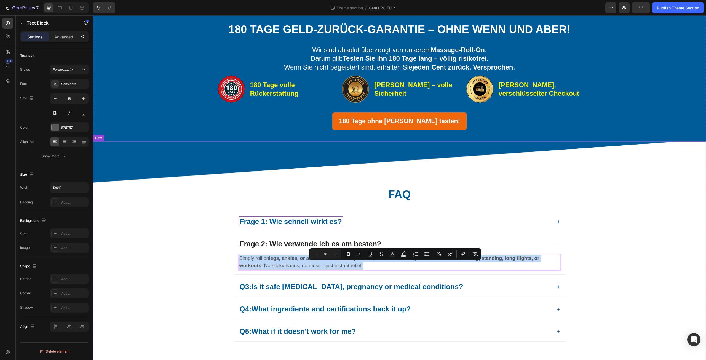
drag, startPoint x: 368, startPoint y: 273, endPoint x: 228, endPoint y: 266, distance: 139.8
click at [228, 266] on div "⁠⁠⁠⁠⁠⁠⁠ FAQ Heading Row Frage 1: Wie schnell wirkt es? Frage 2: Wie verwende ic…" at bounding box center [399, 256] width 605 height 187
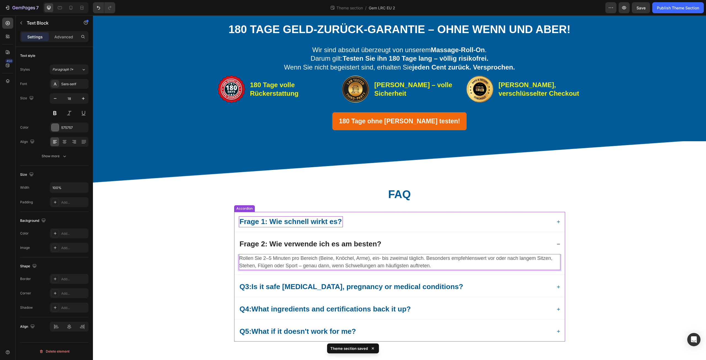
click at [471, 250] on div "Frage 2: Wie verwende ich es am besten?" at bounding box center [395, 244] width 313 height 11
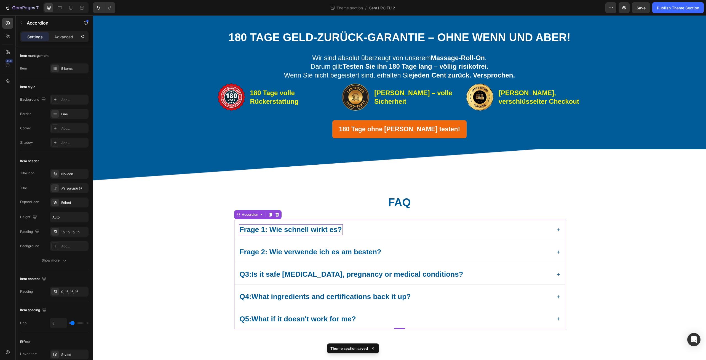
click at [406, 246] on div "Frage 2: Wie verwende ich es am besten?" at bounding box center [400, 252] width 331 height 20
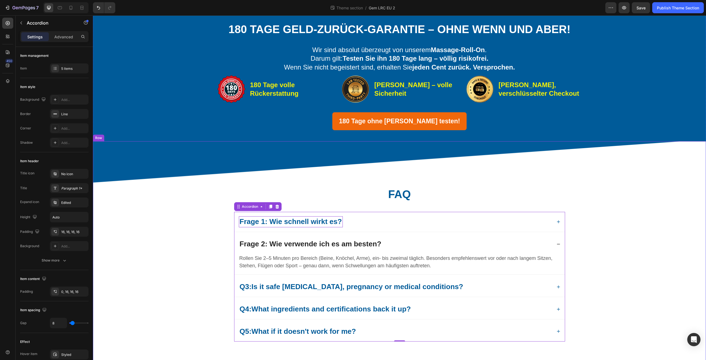
scroll to position [294, 0]
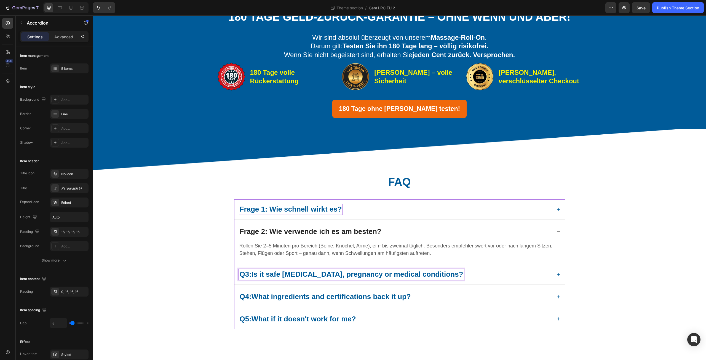
click at [240, 275] on p "Q3: Is it safe [MEDICAL_DATA], pregnancy or medical conditions?" at bounding box center [352, 274] width 224 height 9
drag, startPoint x: 238, startPoint y: 274, endPoint x: 466, endPoint y: 268, distance: 227.7
click at [466, 268] on div "Q3: Is it safe [MEDICAL_DATA], pregnancy or medical conditions?" at bounding box center [400, 275] width 331 height 20
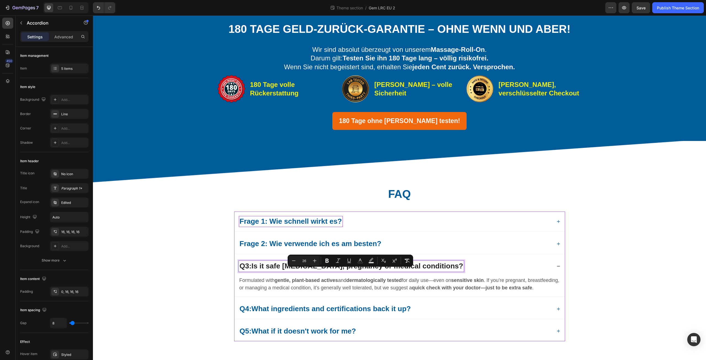
scroll to position [274, 0]
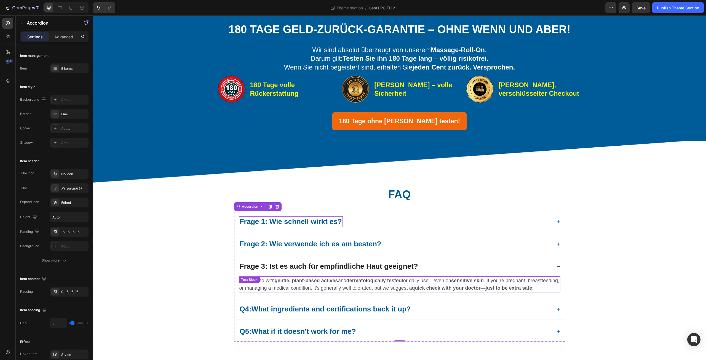
click at [239, 292] on div "Formulated with gentle, plant-based actives and dermatologically tested for dai…" at bounding box center [400, 284] width 322 height 16
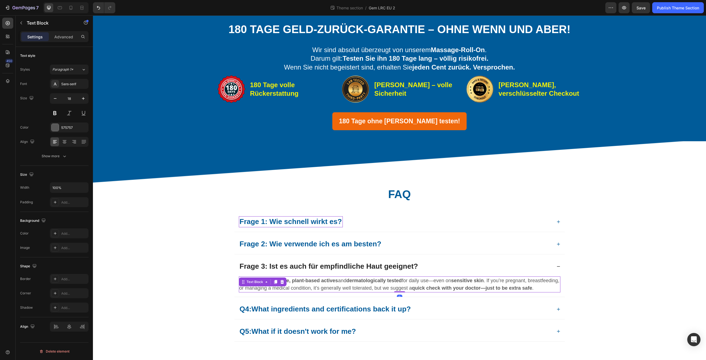
click at [412, 291] on strong "quick check with your doctor—just to be extra safe" at bounding box center [472, 288] width 120 height 6
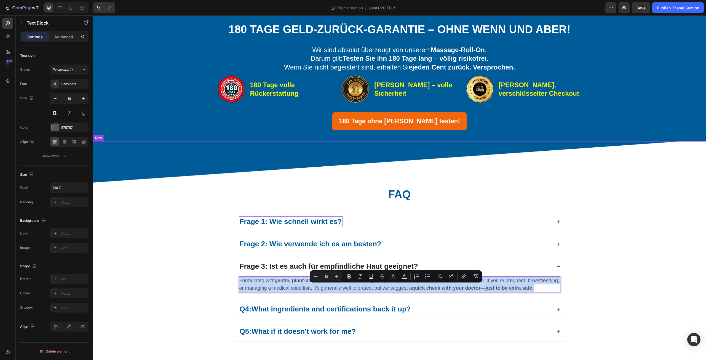
drag, startPoint x: 266, startPoint y: 305, endPoint x: 231, endPoint y: 284, distance: 40.9
click at [231, 284] on div "⁠⁠⁠⁠⁠⁠⁠ FAQ Heading Row Frage 1: Wie schnell wirkt es? Frage 2: Wie verwende ic…" at bounding box center [399, 256] width 605 height 187
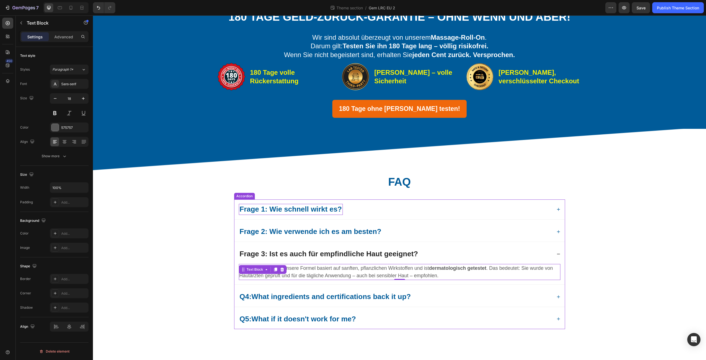
scroll to position [294, 0]
click at [245, 296] on p "Q4: What ingredients and certifications back it up?" at bounding box center [325, 296] width 171 height 9
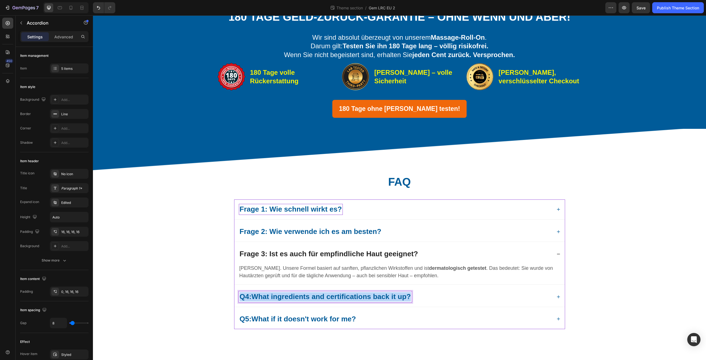
drag, startPoint x: 238, startPoint y: 297, endPoint x: 414, endPoint y: 299, distance: 176.6
click at [412, 299] on div "Q4: What ingredients and certifications back it up?" at bounding box center [325, 296] width 173 height 11
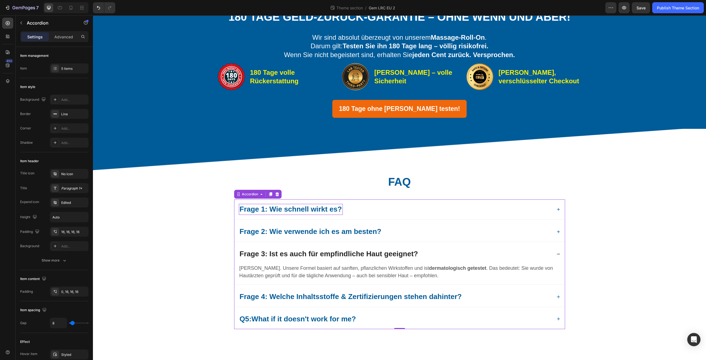
click at [503, 293] on div "Frage 4: Welche Inhaltsstoffe & Zertifizierungen stehen dahinter?" at bounding box center [395, 296] width 313 height 11
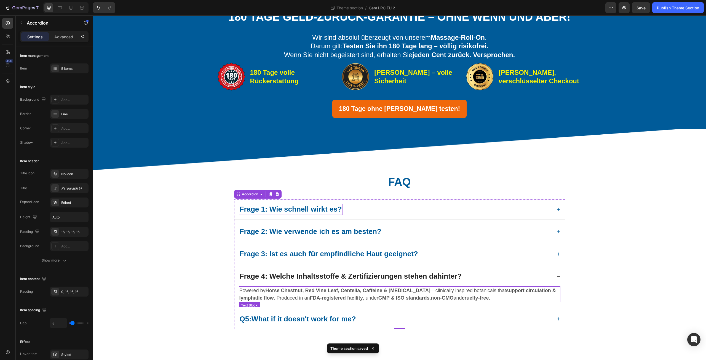
click at [242, 289] on p "Powered by Horse Chestnut, Red Vine Leaf, Centella, [PERSON_NAME] & [MEDICAL_DA…" at bounding box center [400, 294] width 321 height 15
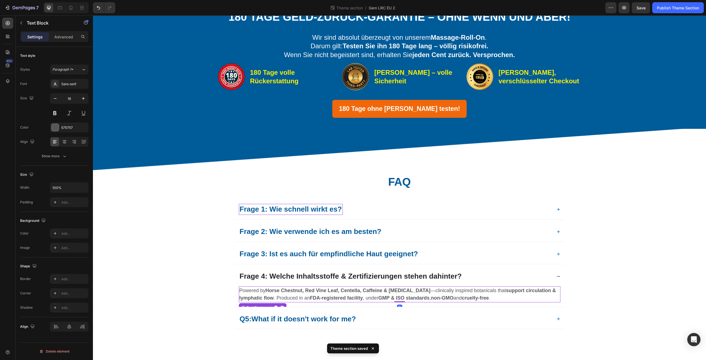
click at [240, 292] on p "Powered by Horse Chestnut, Red Vine Leaf, Centella, [PERSON_NAME] & [MEDICAL_DA…" at bounding box center [400, 294] width 321 height 15
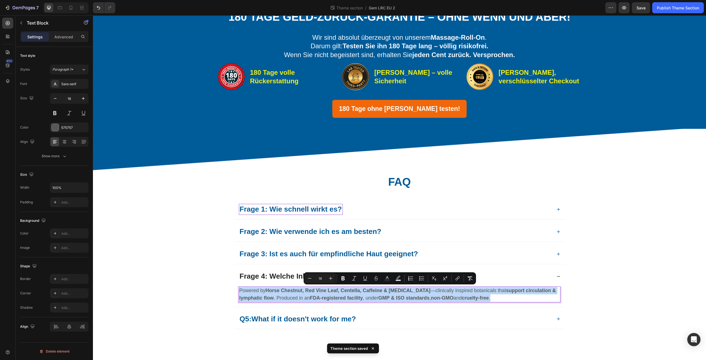
drag, startPoint x: 238, startPoint y: 290, endPoint x: 513, endPoint y: 300, distance: 275.8
click at [513, 300] on p "Powered by Horse Chestnut, Red Vine Leaf, Centella, [PERSON_NAME] & [MEDICAL_DA…" at bounding box center [400, 294] width 321 height 15
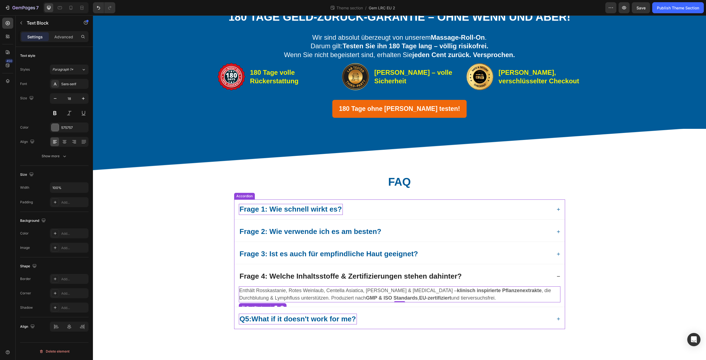
click at [252, 320] on strong "What if it doesn't work for me?" at bounding box center [304, 319] width 105 height 8
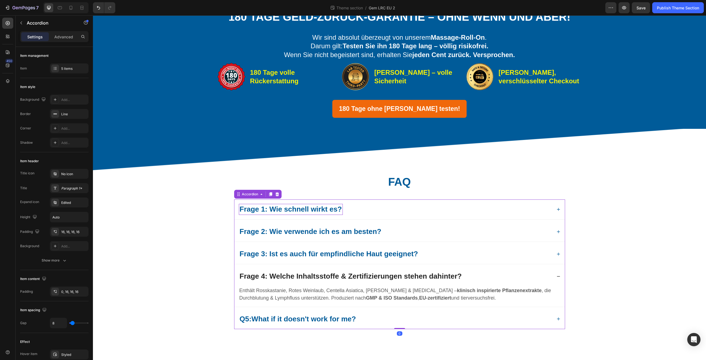
click at [235, 325] on div "Q5: What if it doesn't work for me?" at bounding box center [400, 319] width 331 height 20
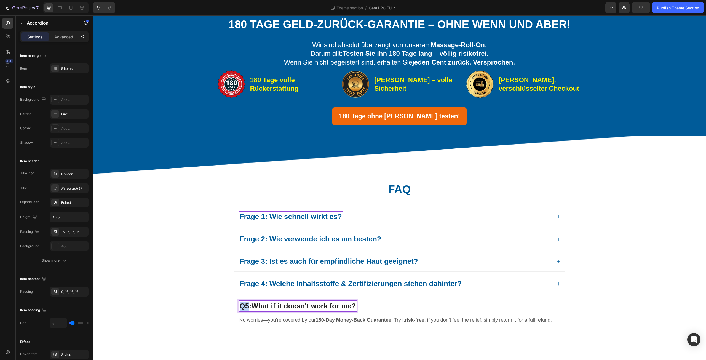
click at [241, 302] on p "Q5: What if it doesn't work for me?" at bounding box center [298, 306] width 116 height 9
click at [240, 302] on p "Q5: What if it doesn't work for me?" at bounding box center [298, 306] width 116 height 9
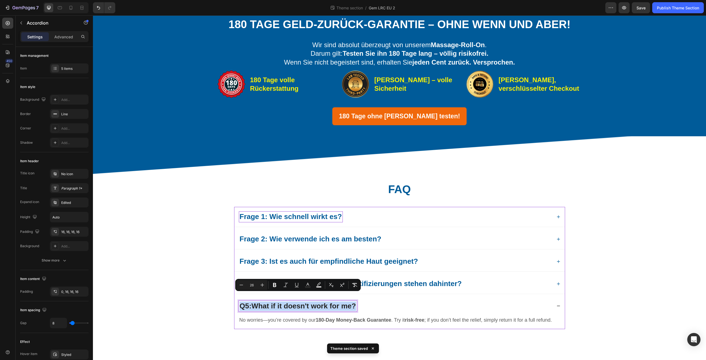
drag, startPoint x: 238, startPoint y: 298, endPoint x: 368, endPoint y: 296, distance: 129.4
click at [368, 301] on div "Q5: What if it doesn't work for me?" at bounding box center [395, 306] width 313 height 11
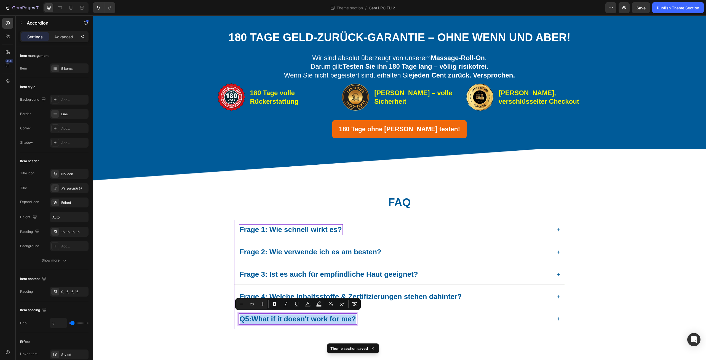
scroll to position [274, 0]
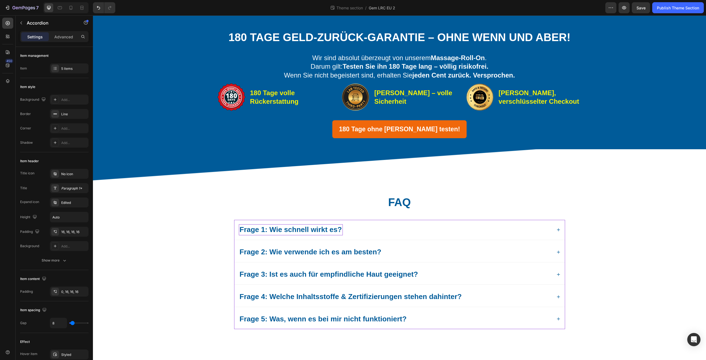
click at [470, 315] on div "Frage 5: Was, wenn es bei mir nicht funktioniert?" at bounding box center [395, 319] width 313 height 11
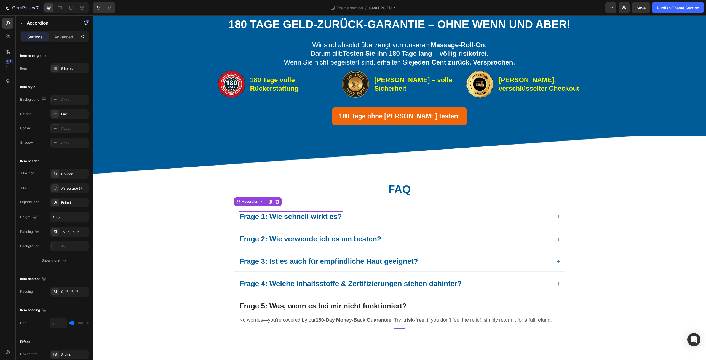
scroll to position [294, 0]
click at [262, 319] on p "No worries—you’re covered by our 180-Day Money-Back Guarantee . Try it risk-fre…" at bounding box center [400, 319] width 321 height 7
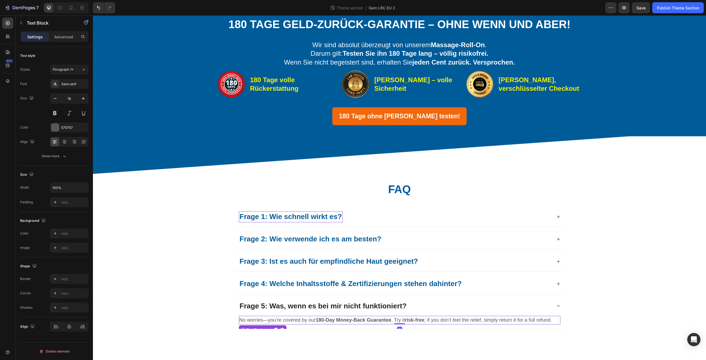
click at [259, 319] on p "No worries—you’re covered by our 180-Day Money-Back Guarantee . Try it risk-fre…" at bounding box center [400, 319] width 321 height 7
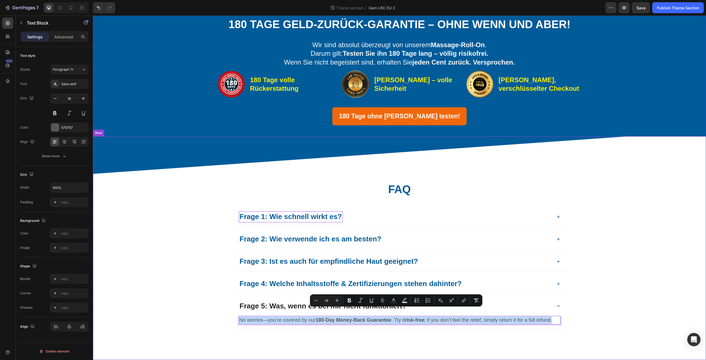
drag, startPoint x: 257, startPoint y: 319, endPoint x: 229, endPoint y: 312, distance: 28.7
click at [229, 312] on div "⁠⁠⁠⁠⁠⁠⁠ FAQ Heading Row Frage 1: Wie schnell wirkt es? Frage 2: Wie verwende ic…" at bounding box center [399, 248] width 605 height 180
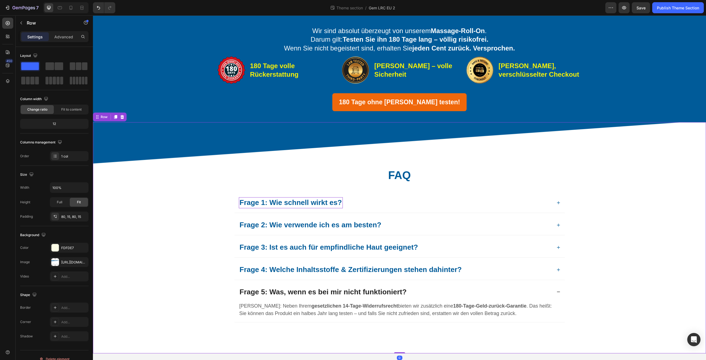
click at [220, 289] on div "⁠⁠⁠⁠⁠⁠⁠ FAQ Heading Row Frage 1: Wie schnell wirkt es? Frage 2: Wie verwende ic…" at bounding box center [399, 237] width 605 height 187
click at [610, 240] on div "⁠⁠⁠⁠⁠⁠⁠ FAQ Heading Row Frage 1: Wie schnell wirkt es? Frage 2: Wie verwende ic…" at bounding box center [399, 237] width 605 height 187
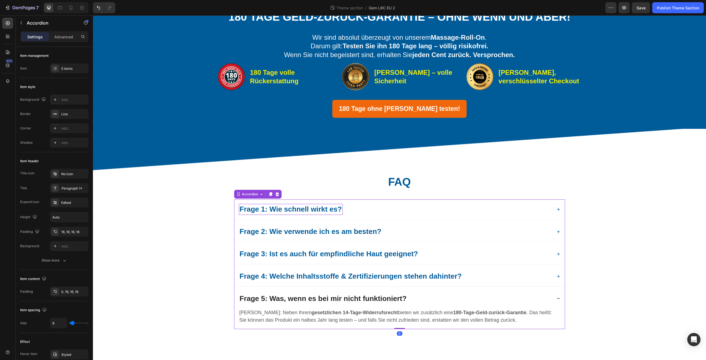
click at [463, 301] on div "Frage 5: Was, wenn es bei mir nicht funktioniert?" at bounding box center [395, 298] width 313 height 11
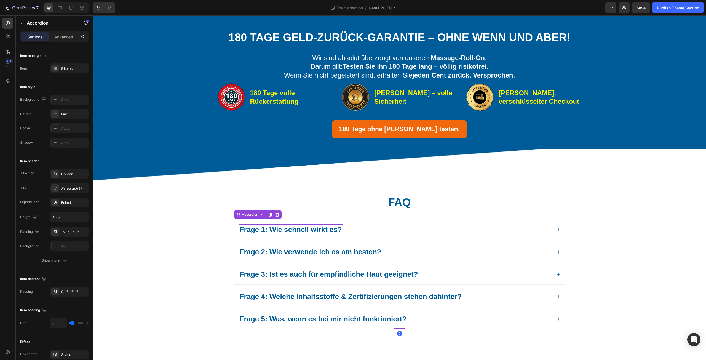
scroll to position [274, 0]
click at [450, 233] on div "Frage 1: Wie schnell wirkt es?" at bounding box center [395, 229] width 313 height 11
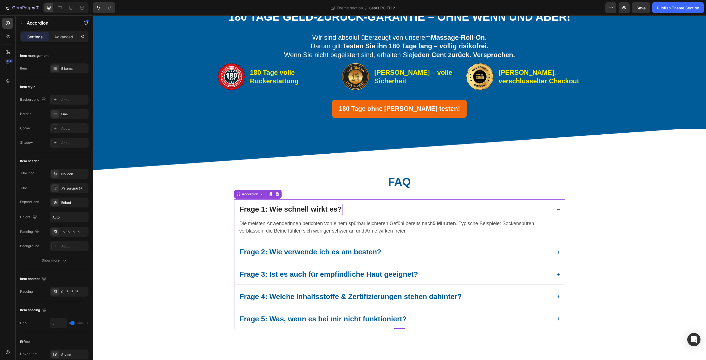
scroll to position [294, 0]
click at [453, 223] on strong "5 Minuten" at bounding box center [444, 224] width 23 height 6
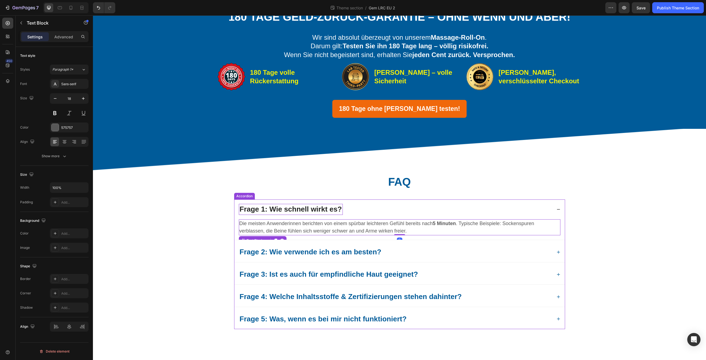
click at [460, 210] on div "Frage 1: Wie schnell wirkt es?" at bounding box center [395, 209] width 313 height 11
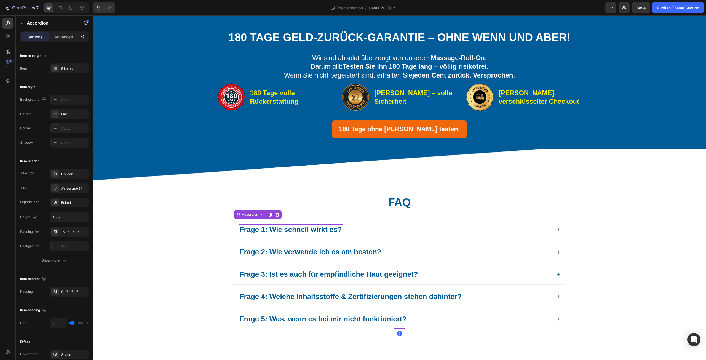
click at [456, 247] on div "Frage 2: Wie verwende ich es am besten?" at bounding box center [395, 252] width 313 height 11
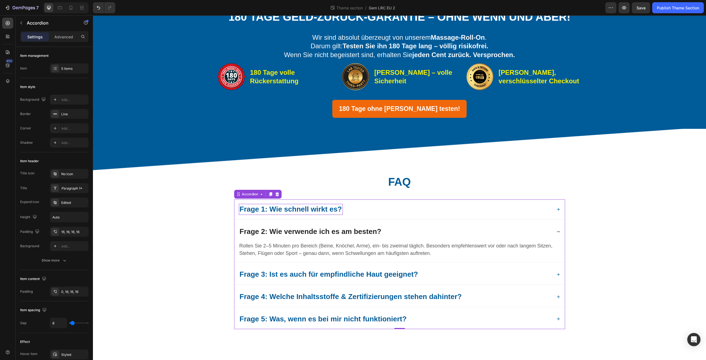
click at [457, 235] on div "Frage 2: Wie verwende ich es am besten?" at bounding box center [395, 231] width 313 height 11
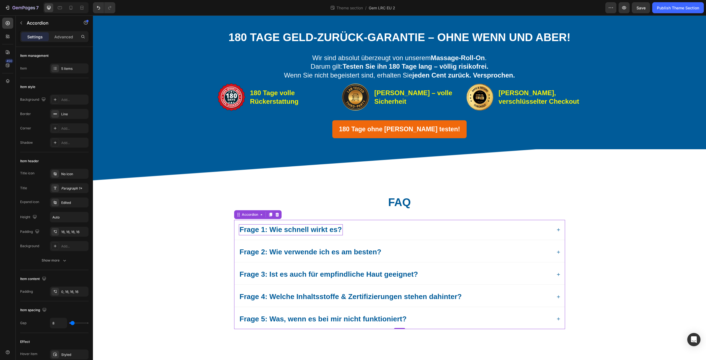
click at [453, 272] on div "Frage 3: Ist es auch für empfindliche Haut geeignet?" at bounding box center [395, 274] width 313 height 11
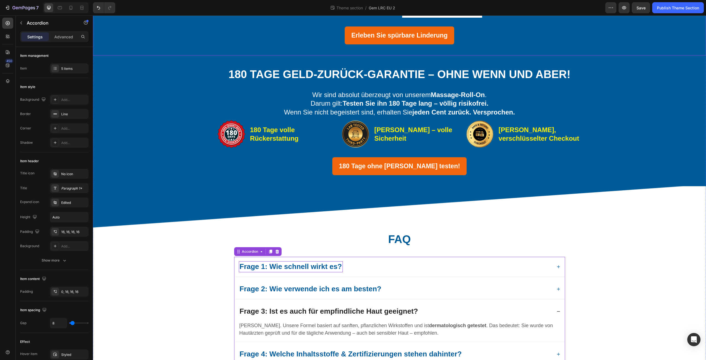
scroll to position [165, 0]
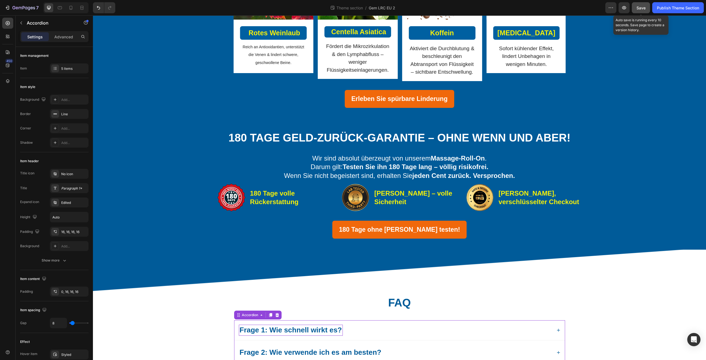
click at [642, 6] on span "Save" at bounding box center [641, 8] width 9 height 5
click at [62, 7] on icon at bounding box center [60, 8] width 6 height 6
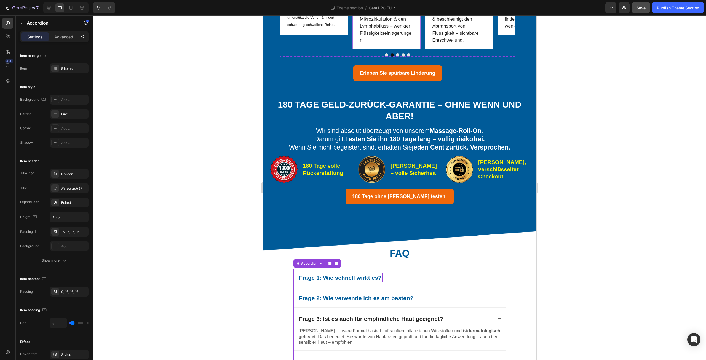
scroll to position [185, 0]
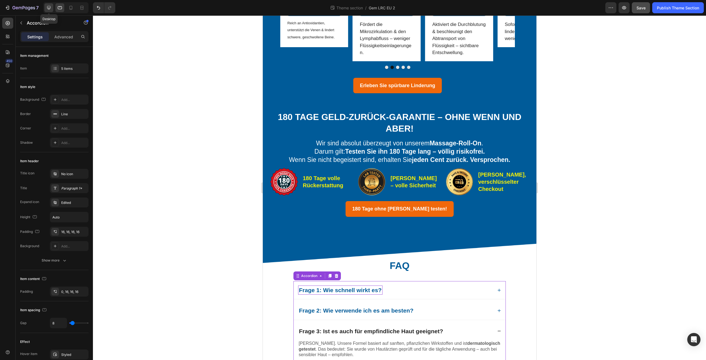
click at [50, 9] on icon at bounding box center [49, 8] width 4 height 4
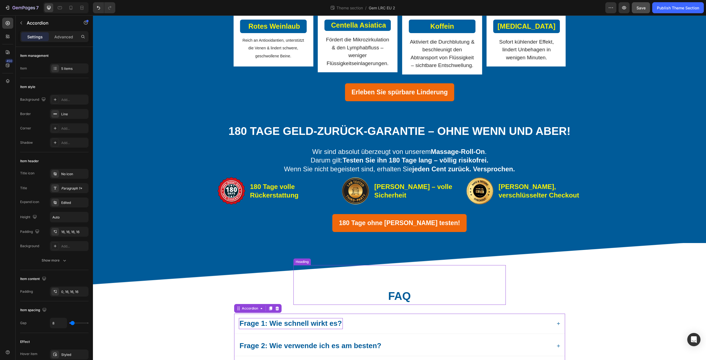
scroll to position [165, 0]
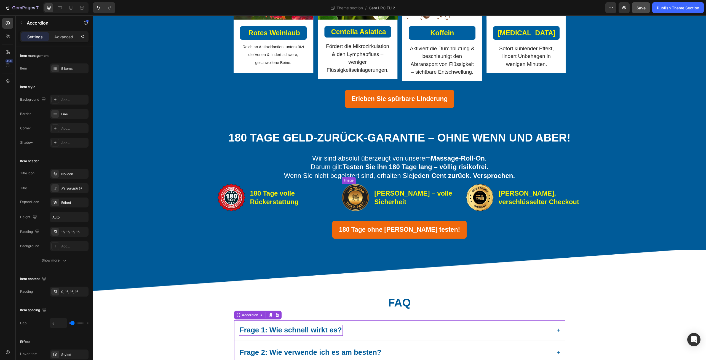
click at [349, 204] on img at bounding box center [356, 198] width 28 height 28
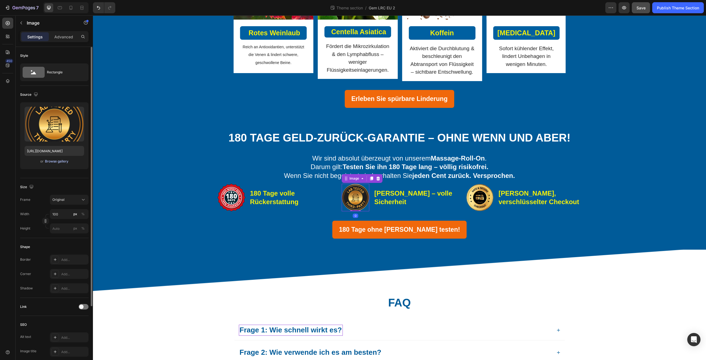
click at [54, 160] on div "Browse gallery" at bounding box center [56, 161] width 23 height 5
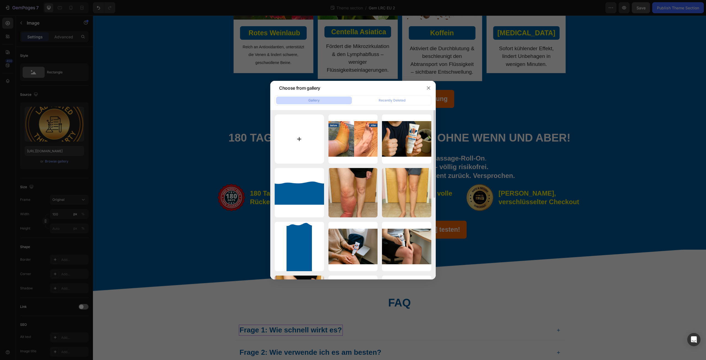
click at [298, 138] on input "file" at bounding box center [299, 139] width 49 height 49
type input "C:\fakepath\082e29d0-c71c-4543-b5c4-87ddbc5826e3.png"
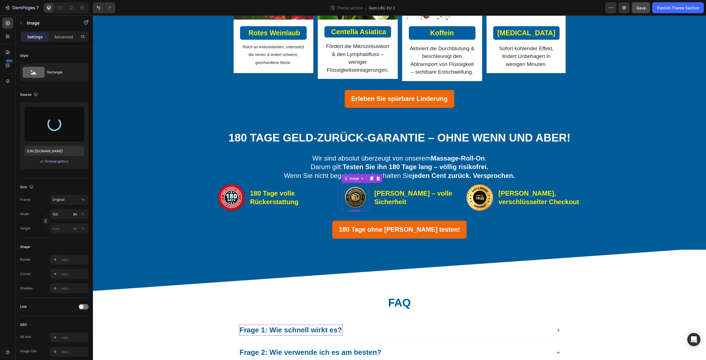
type input "[URL][DOMAIN_NAME]"
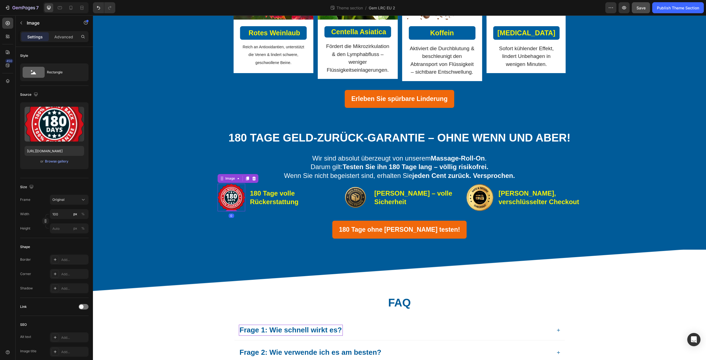
click at [231, 203] on img at bounding box center [232, 198] width 28 height 28
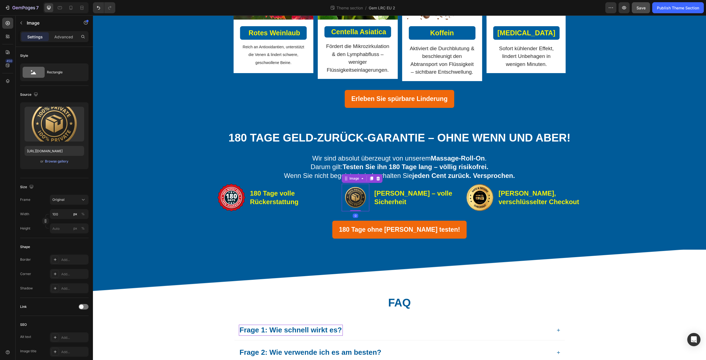
click at [359, 202] on img at bounding box center [356, 198] width 28 height 28
click at [224, 203] on img at bounding box center [232, 198] width 28 height 28
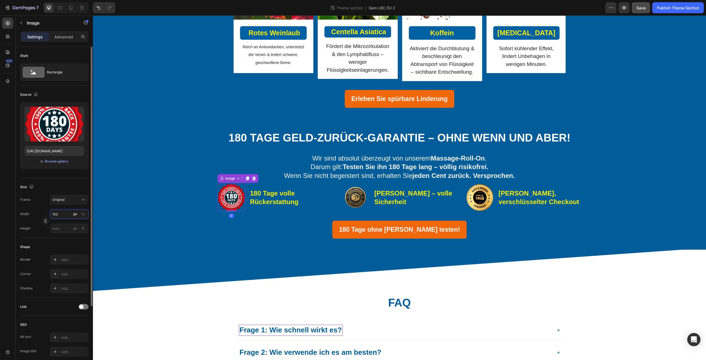
click at [64, 214] on input "100" at bounding box center [69, 214] width 39 height 10
click at [66, 228] on p "Full 100%" at bounding box center [68, 227] width 32 height 5
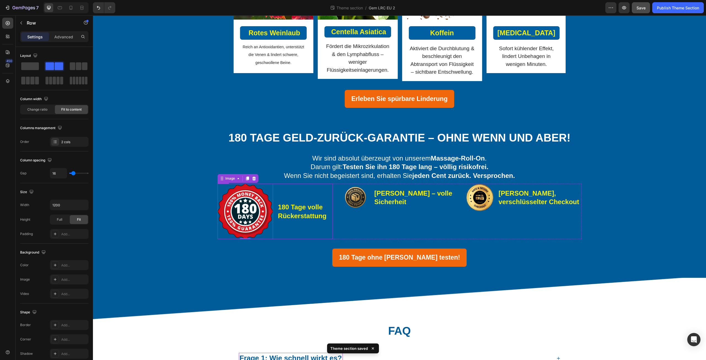
click at [293, 240] on div "180 Tage volle Rückerstattung Text Block" at bounding box center [305, 212] width 55 height 56
click at [41, 108] on span "Change ratio" at bounding box center [37, 109] width 20 height 5
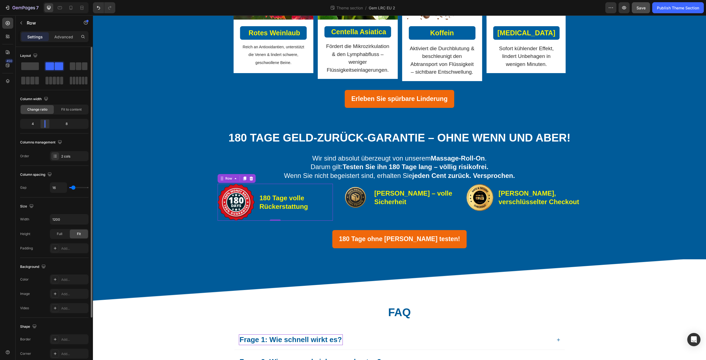
drag, startPoint x: 54, startPoint y: 121, endPoint x: 41, endPoint y: 122, distance: 12.8
click at [41, 122] on div at bounding box center [45, 124] width 10 height 8
click at [357, 209] on img at bounding box center [356, 198] width 28 height 28
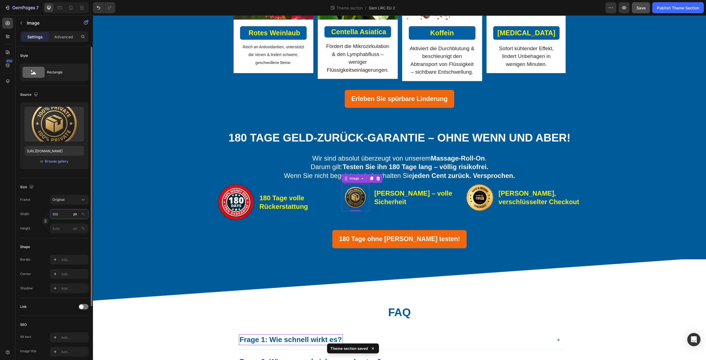
click at [65, 215] on input "100" at bounding box center [69, 214] width 39 height 10
click at [65, 227] on p "Full 100%" at bounding box center [68, 227] width 32 height 5
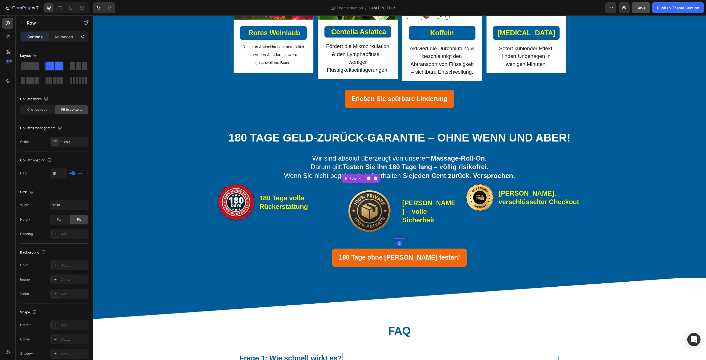
click at [402, 238] on div "Null Risiko – volle Sicherheit Text Block" at bounding box center [429, 211] width 55 height 55
click at [37, 110] on span "Change ratio" at bounding box center [37, 109] width 20 height 5
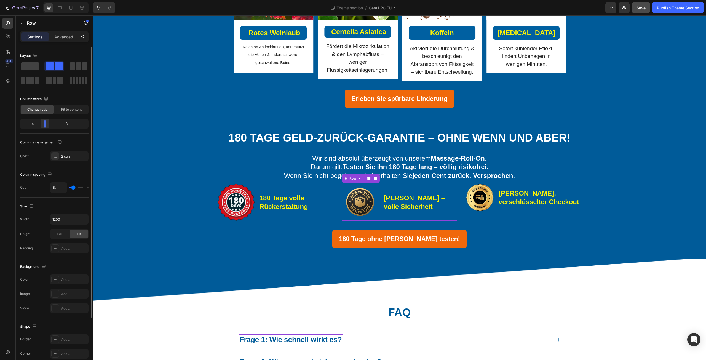
drag, startPoint x: 53, startPoint y: 126, endPoint x: 46, endPoint y: 126, distance: 7.4
click at [46, 126] on div at bounding box center [45, 124] width 10 height 8
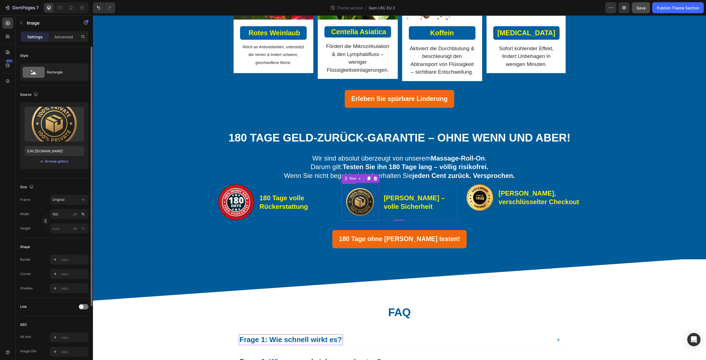
click at [348, 209] on img at bounding box center [360, 202] width 37 height 37
click at [357, 214] on img at bounding box center [360, 202] width 37 height 37
click at [62, 163] on div "Browse gallery" at bounding box center [56, 161] width 23 height 5
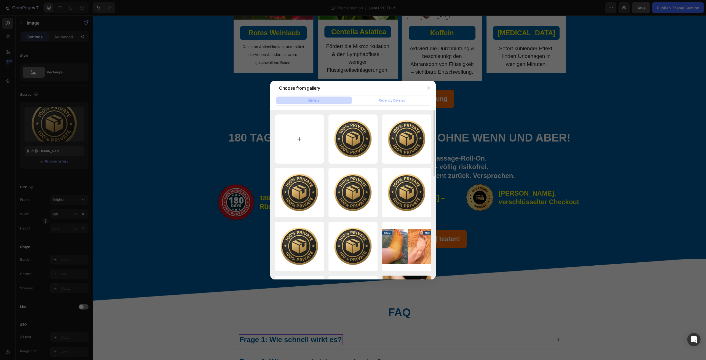
click at [297, 140] on input "file" at bounding box center [299, 139] width 49 height 49
type input "C:\fakepath\082e29d0-c71c-4543-b5c4-87ddbc5826e3.png"
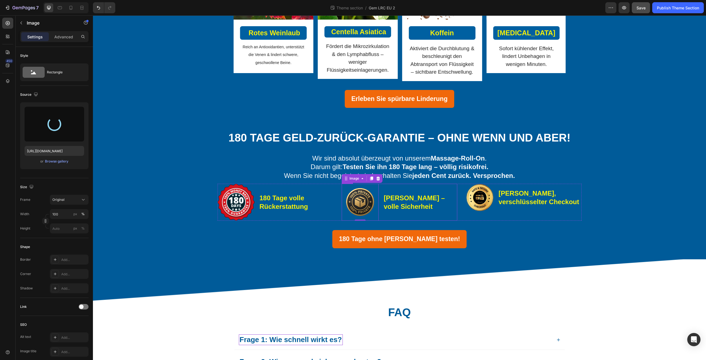
type input "[URL][DOMAIN_NAME]"
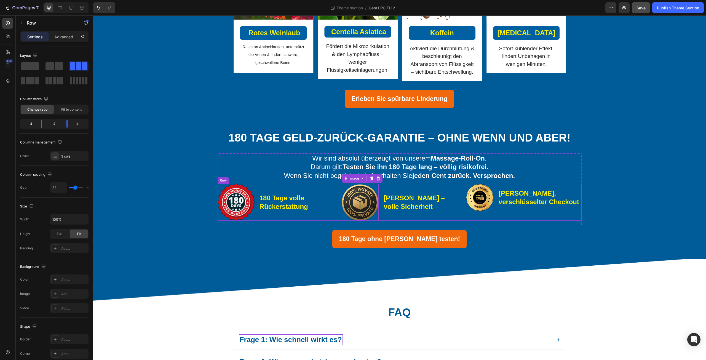
click at [473, 221] on div "Image Sicherer, verschlüsselter Checkout Text Block Row" at bounding box center [524, 202] width 116 height 37
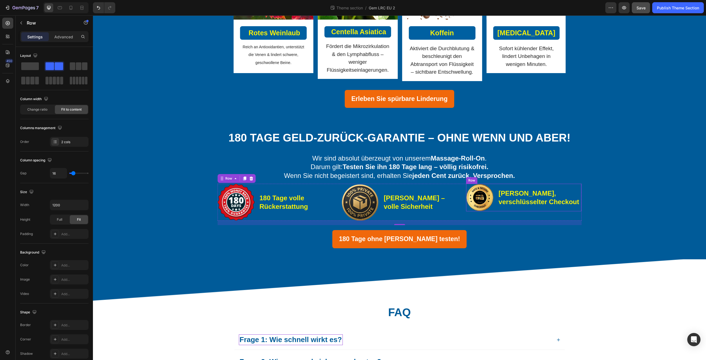
click at [499, 211] on div "Sicherer, verschlüsselter Checkout Text Block" at bounding box center [540, 198] width 84 height 28
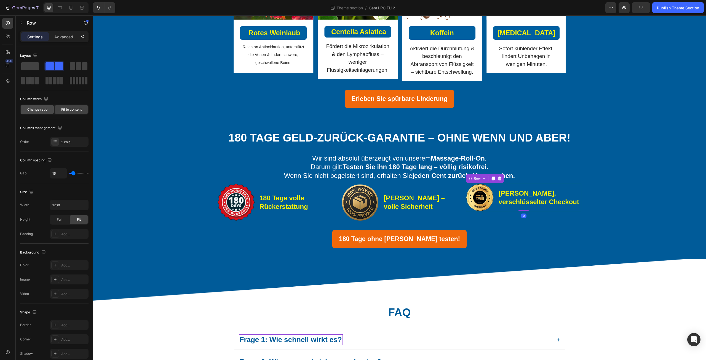
click at [40, 111] on span "Change ratio" at bounding box center [37, 109] width 20 height 5
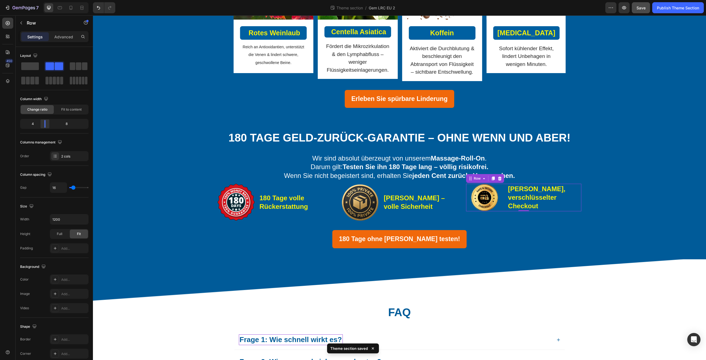
drag, startPoint x: 54, startPoint y: 126, endPoint x: 22, endPoint y: 133, distance: 32.3
click at [44, 125] on div at bounding box center [45, 124] width 10 height 8
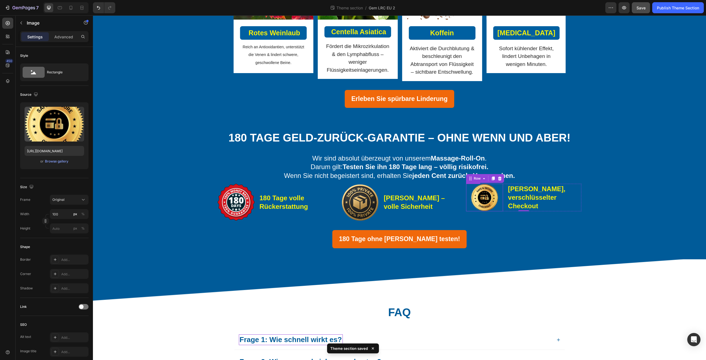
click at [482, 208] on img at bounding box center [485, 198] width 28 height 28
drag, startPoint x: 66, startPoint y: 214, endPoint x: 68, endPoint y: 218, distance: 5.1
click at [67, 214] on input "100" at bounding box center [69, 214] width 39 height 10
click at [67, 232] on div "Full 100%" at bounding box center [63, 227] width 45 height 10
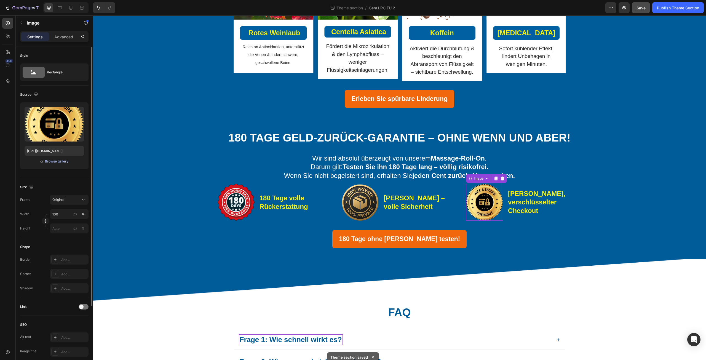
click at [58, 161] on div "Browse gallery" at bounding box center [56, 161] width 23 height 5
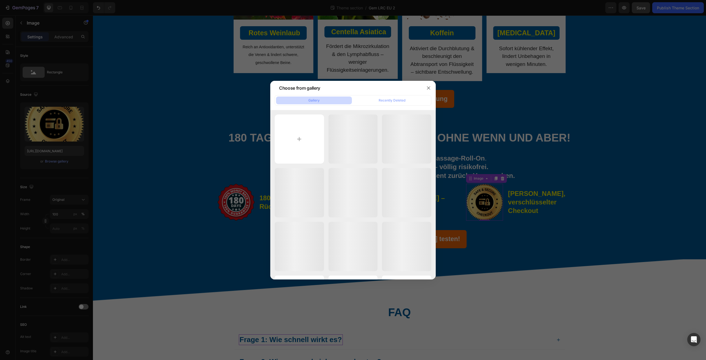
click at [598, 211] on div at bounding box center [353, 180] width 706 height 360
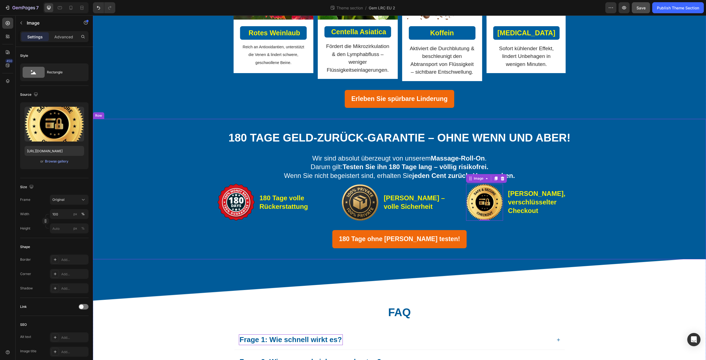
click at [620, 238] on div "⁠⁠⁠⁠⁠⁠⁠ 180 Tage Geld-zurück-Garantie – ohne Wenn und Aber! Heading Wir sind ab…" at bounding box center [399, 189] width 605 height 118
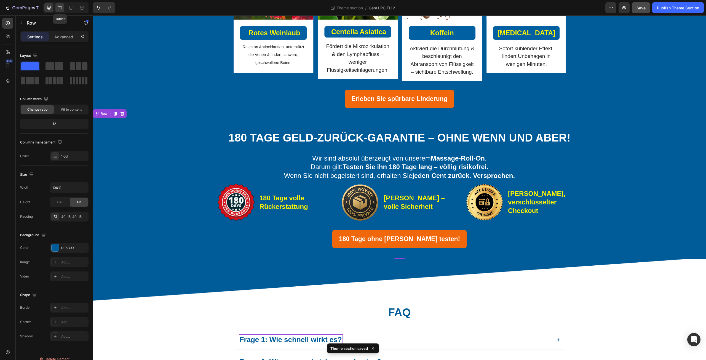
click at [63, 5] on div at bounding box center [59, 7] width 9 height 9
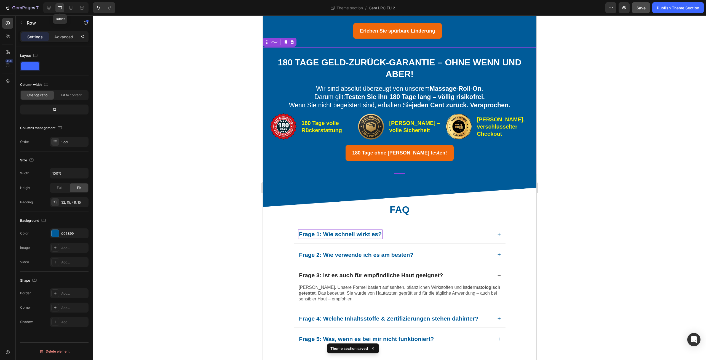
scroll to position [240, 0]
click at [73, 7] on icon at bounding box center [71, 8] width 6 height 6
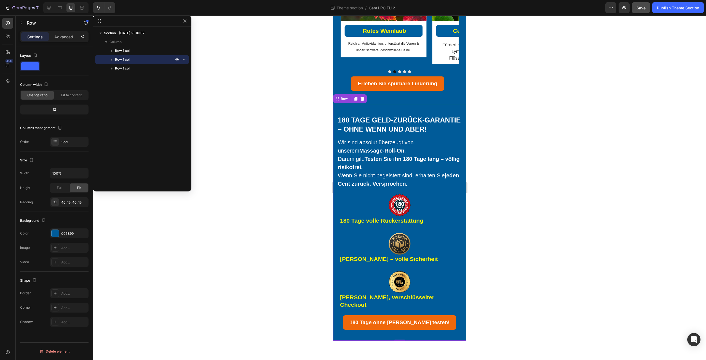
scroll to position [178, 0]
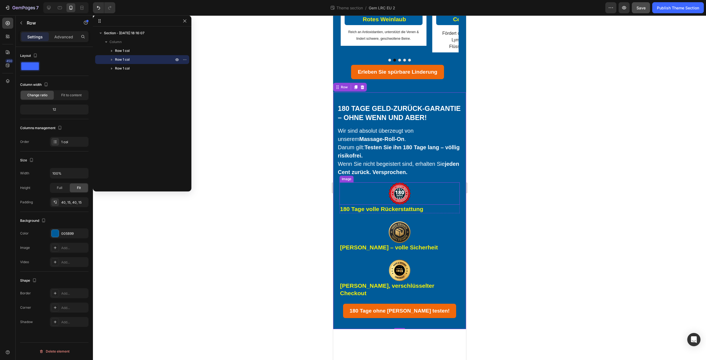
click at [446, 204] on div at bounding box center [399, 193] width 120 height 22
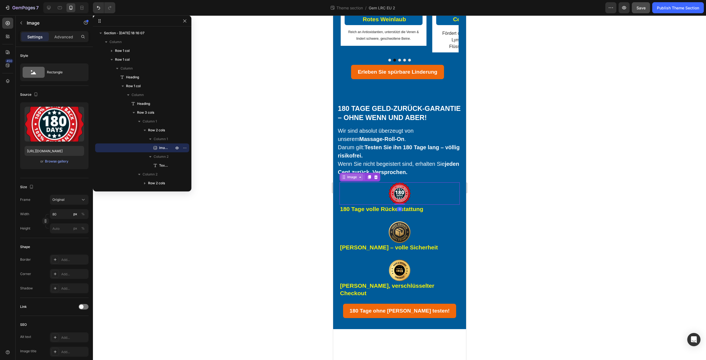
click at [352, 180] on div "Image" at bounding box center [352, 177] width 12 height 5
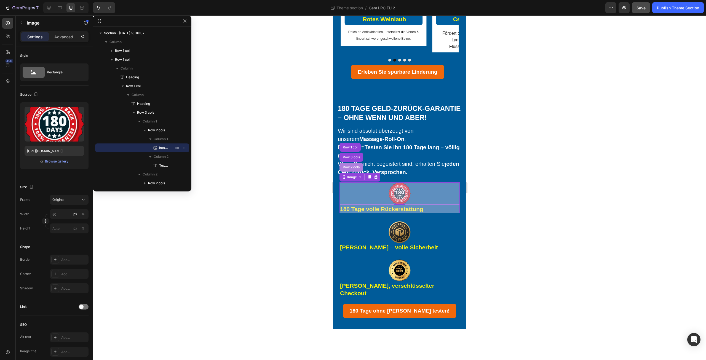
click at [349, 169] on div "Row 2 cols" at bounding box center [351, 167] width 19 height 3
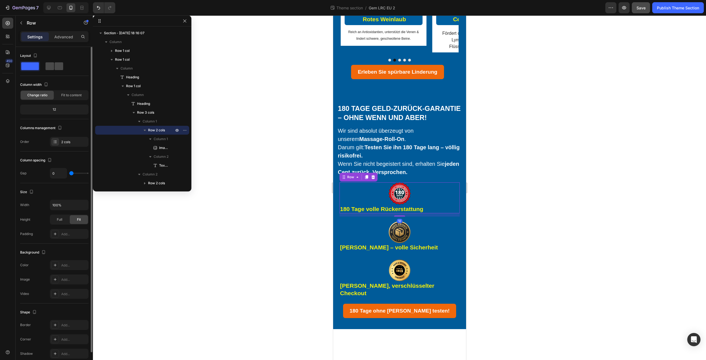
click at [54, 62] on span at bounding box center [50, 66] width 9 height 8
type input "14"
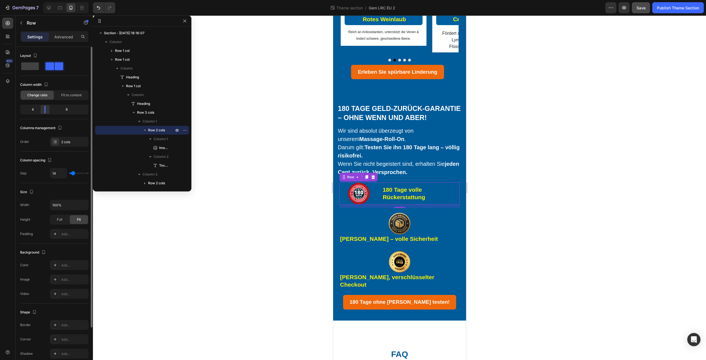
drag, startPoint x: 52, startPoint y: 110, endPoint x: 45, endPoint y: 110, distance: 6.9
click at [45, 110] on div at bounding box center [45, 110] width 10 height 8
click at [359, 204] on img at bounding box center [359, 193] width 22 height 22
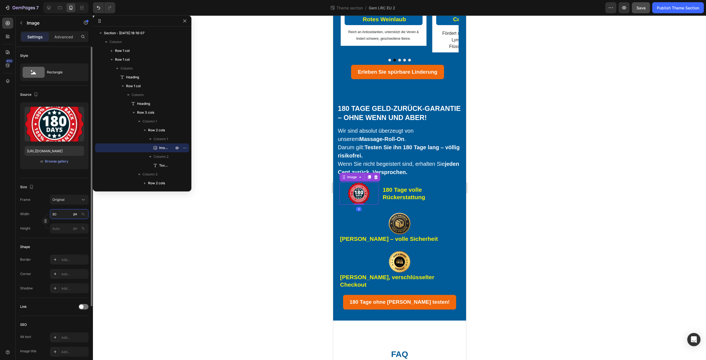
click at [65, 216] on input "80" at bounding box center [69, 214] width 39 height 10
click at [68, 228] on p "Full 100%" at bounding box center [68, 227] width 32 height 5
type input "100"
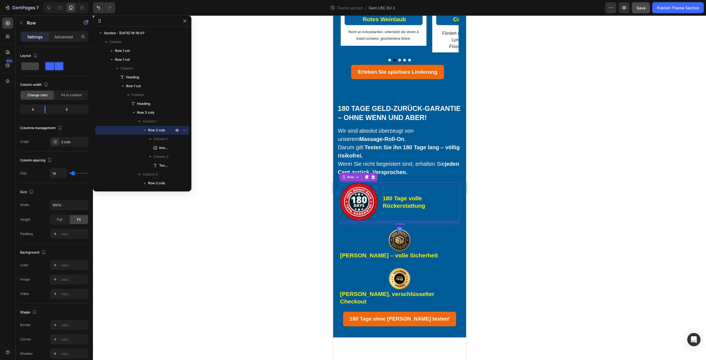
drag, startPoint x: 390, startPoint y: 220, endPoint x: 447, endPoint y: 170, distance: 75.5
click at [390, 220] on div "180 Tage volle Rückerstattung Text Block" at bounding box center [421, 201] width 78 height 39
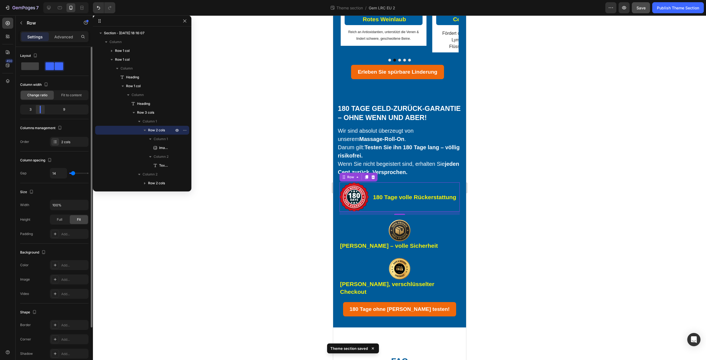
drag, startPoint x: 45, startPoint y: 108, endPoint x: 39, endPoint y: 108, distance: 6.1
click at [39, 108] on div at bounding box center [40, 110] width 10 height 8
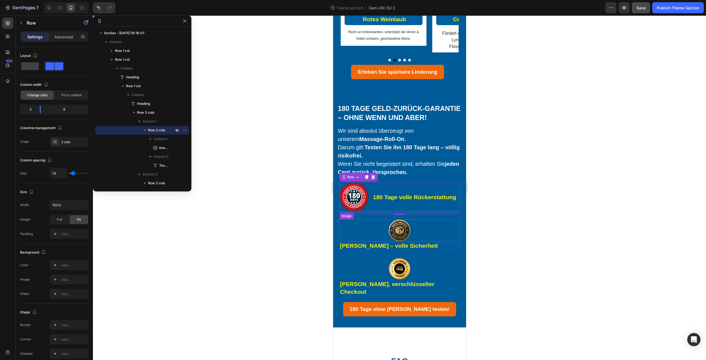
click at [421, 241] on div at bounding box center [399, 230] width 120 height 22
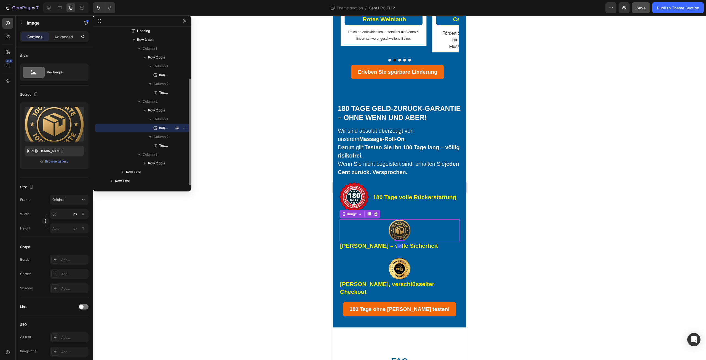
click at [347, 219] on div "Image" at bounding box center [359, 214] width 41 height 9
click at [348, 217] on div "Image" at bounding box center [352, 214] width 12 height 5
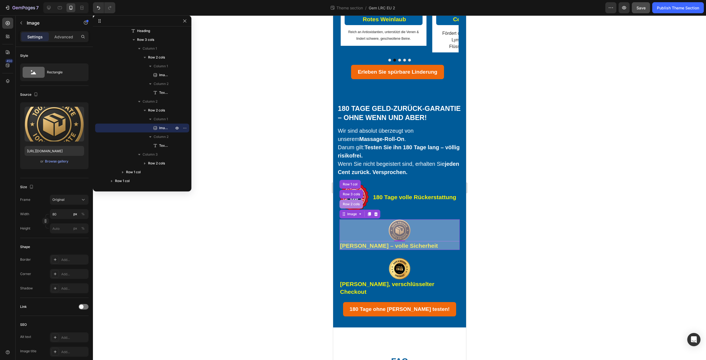
drag, startPoint x: 350, startPoint y: 209, endPoint x: 651, endPoint y: 215, distance: 301.1
click at [350, 206] on div "Row 2 cols" at bounding box center [351, 204] width 19 height 3
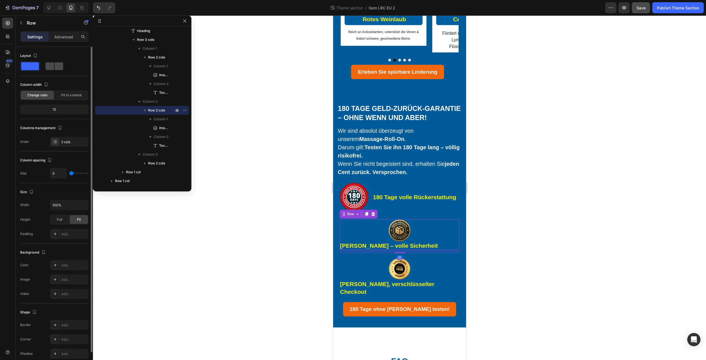
click at [52, 66] on span at bounding box center [50, 66] width 9 height 8
type input "14"
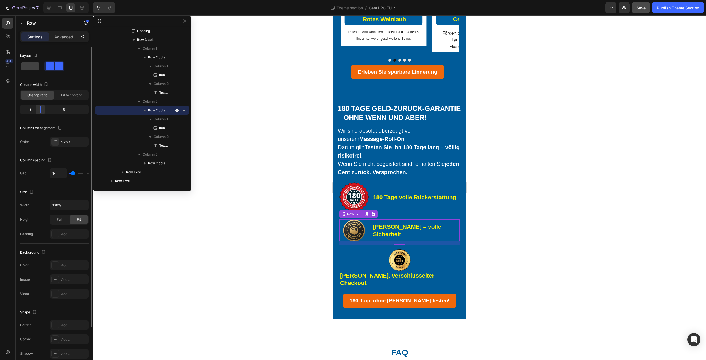
drag, startPoint x: 53, startPoint y: 111, endPoint x: 39, endPoint y: 111, distance: 14.4
click at [39, 111] on div at bounding box center [40, 110] width 10 height 8
click at [354, 235] on img at bounding box center [354, 230] width 22 height 22
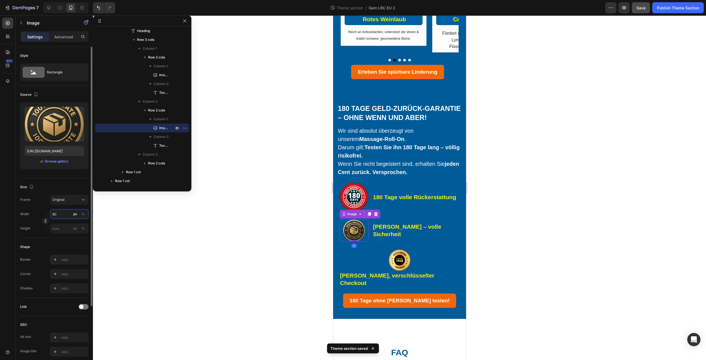
click at [62, 214] on input "80" at bounding box center [69, 214] width 39 height 10
click at [69, 228] on p "Full 100%" at bounding box center [68, 227] width 32 height 5
type input "100"
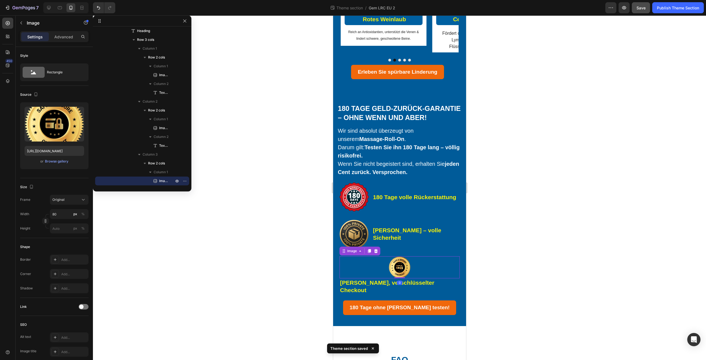
click at [380, 278] on div at bounding box center [399, 267] width 120 height 22
click at [350, 254] on div "Image" at bounding box center [352, 251] width 12 height 5
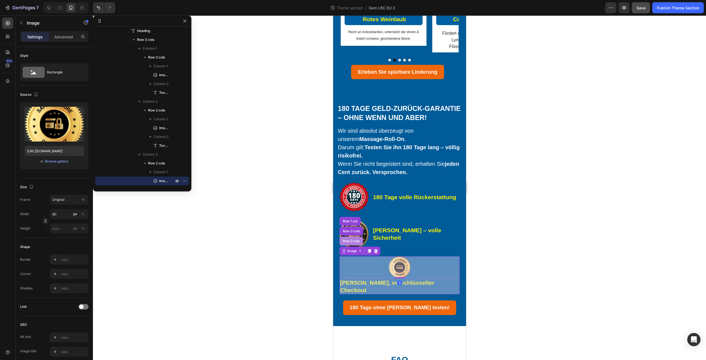
click at [350, 243] on div "Row 2 cols" at bounding box center [351, 241] width 19 height 3
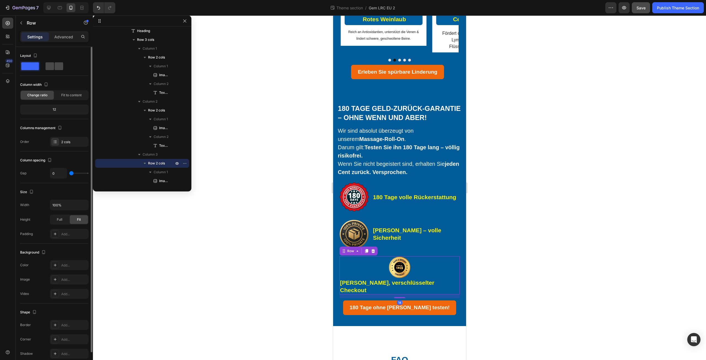
click at [49, 62] on span at bounding box center [50, 66] width 9 height 8
type input "14"
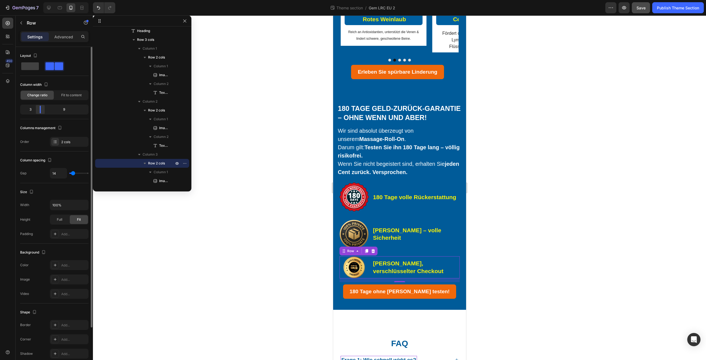
drag, startPoint x: 54, startPoint y: 111, endPoint x: 40, endPoint y: 110, distance: 13.8
click at [40, 110] on div at bounding box center [40, 110] width 1 height 8
click at [348, 270] on img at bounding box center [354, 267] width 22 height 22
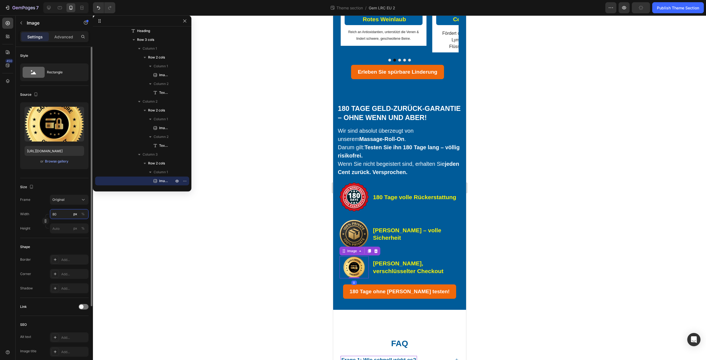
click at [65, 216] on input "80" at bounding box center [69, 214] width 39 height 10
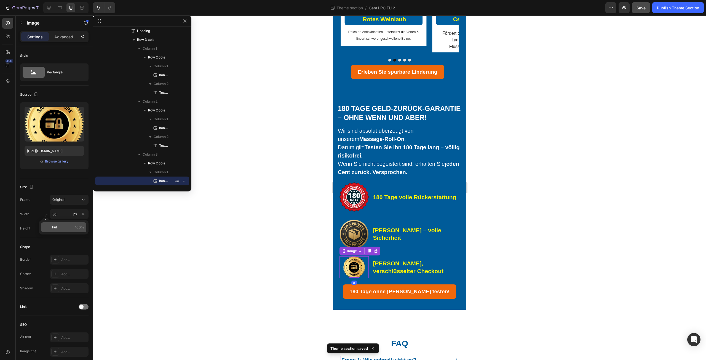
click at [69, 231] on div "Full 100%" at bounding box center [63, 227] width 45 height 10
type input "100"
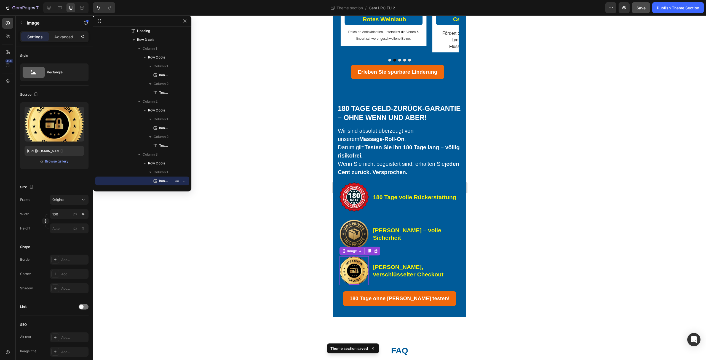
click at [320, 193] on div at bounding box center [399, 187] width 613 height 345
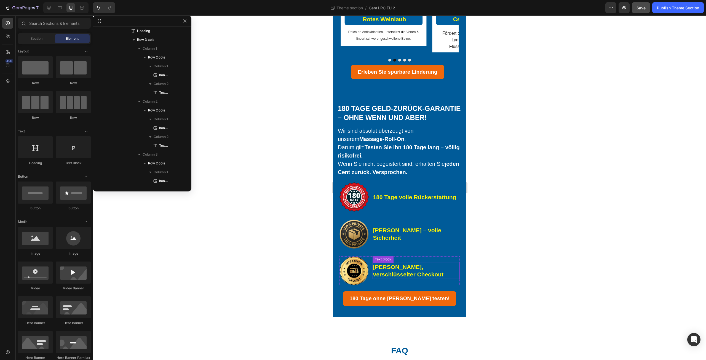
scroll to position [0, 0]
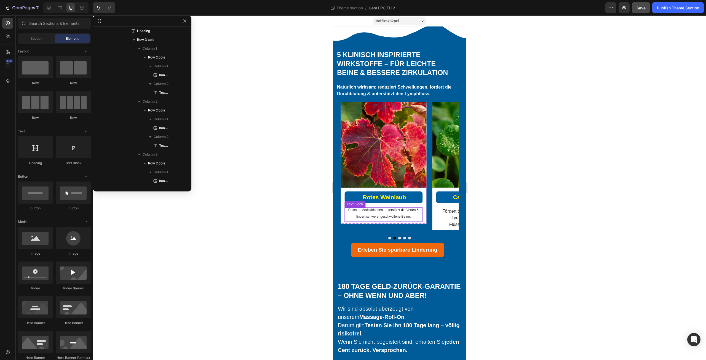
click at [406, 208] on sup "Reich an Antioxidantien, unterstützt die Venen & lindert schwere, geschwollene …" at bounding box center [383, 213] width 71 height 10
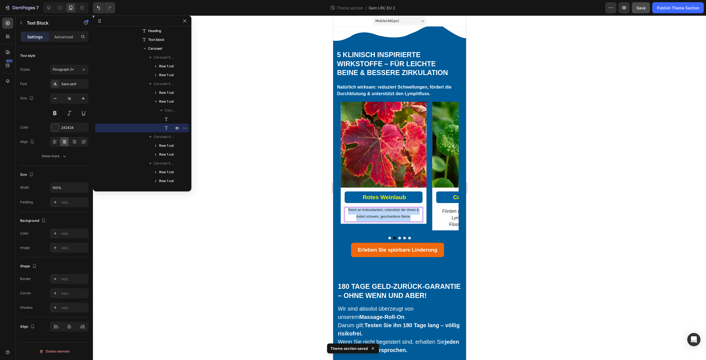
drag, startPoint x: 346, startPoint y: 211, endPoint x: 416, endPoint y: 220, distance: 71.1
click at [416, 220] on p "Reich an Antioxidantien, unterstützt die Venen & lindert schwere, geschwollene …" at bounding box center [383, 214] width 77 height 13
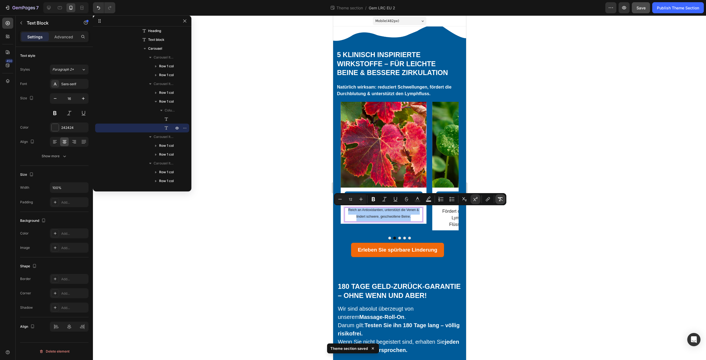
click at [502, 199] on icon "Editor contextual toolbar" at bounding box center [501, 199] width 6 height 6
type input "16"
click at [388, 240] on button "Dot" at bounding box center [389, 238] width 3 height 3
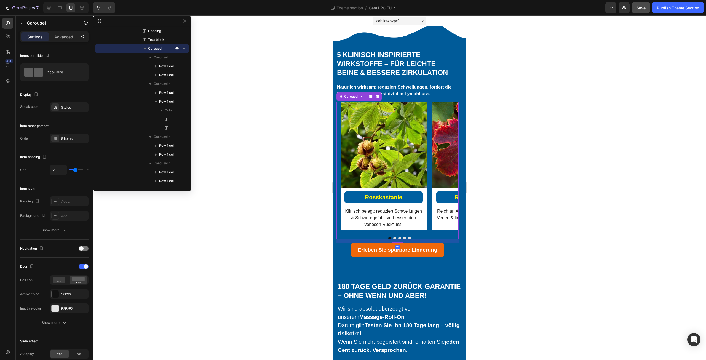
click at [396, 240] on div at bounding box center [399, 238] width 118 height 3
click at [399, 240] on button "Dot" at bounding box center [399, 238] width 3 height 3
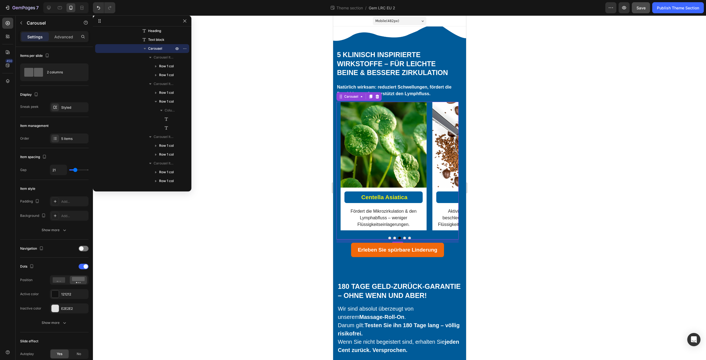
click at [403, 240] on button "Dot" at bounding box center [404, 238] width 3 height 3
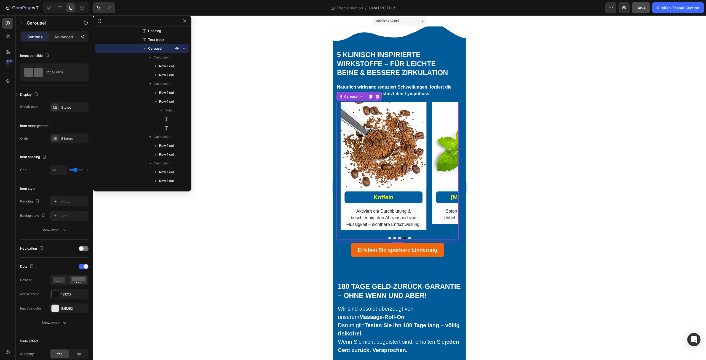
click at [409, 240] on button "Dot" at bounding box center [409, 238] width 3 height 3
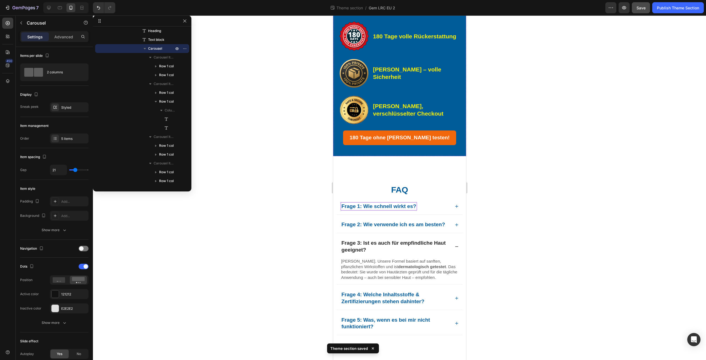
scroll to position [348, 0]
click at [401, 242] on p "Frage 3: Ist es auch für empfindliche Haut geeignet?" at bounding box center [395, 247] width 108 height 14
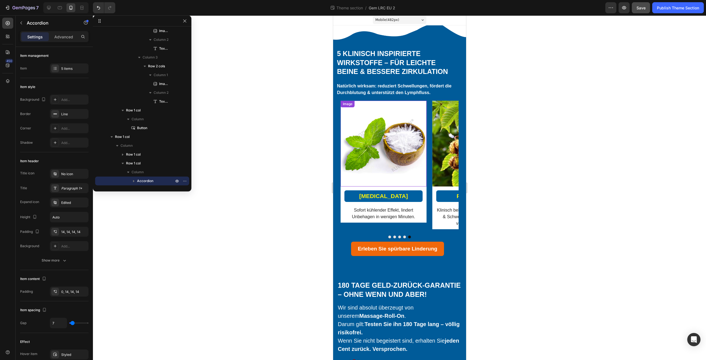
scroll to position [0, 0]
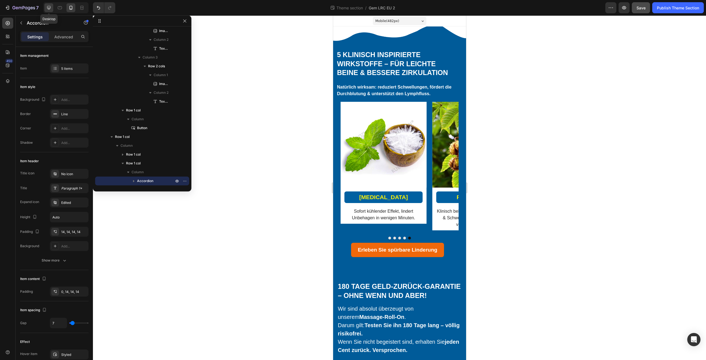
click at [46, 8] on div at bounding box center [48, 7] width 9 height 9
type input "8"
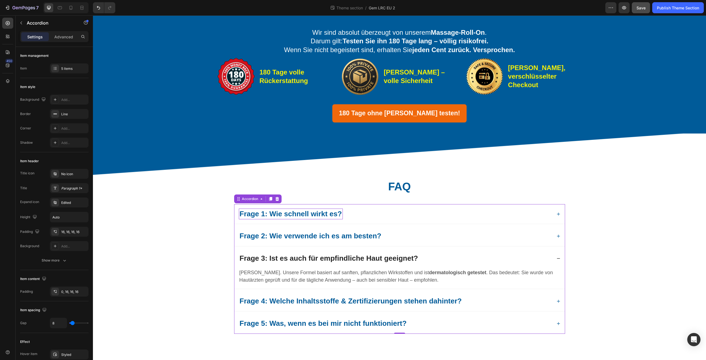
scroll to position [304, 0]
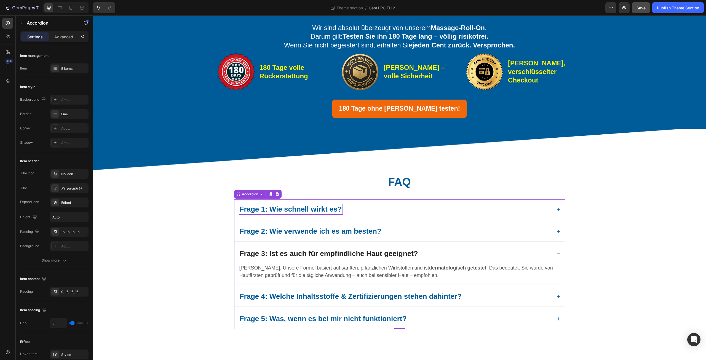
click at [485, 254] on div "Frage 3: Ist es auch für empfindliche Haut geeignet?" at bounding box center [395, 253] width 313 height 11
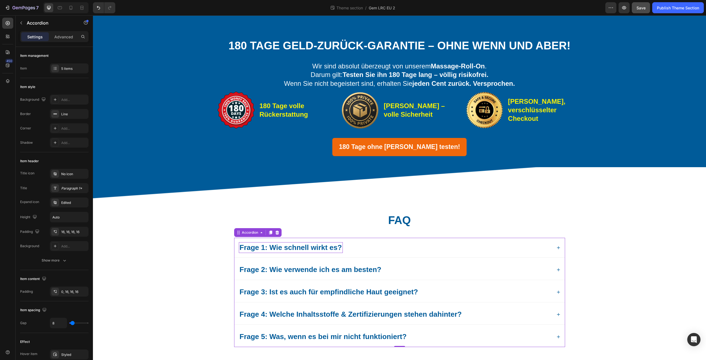
scroll to position [0, 0]
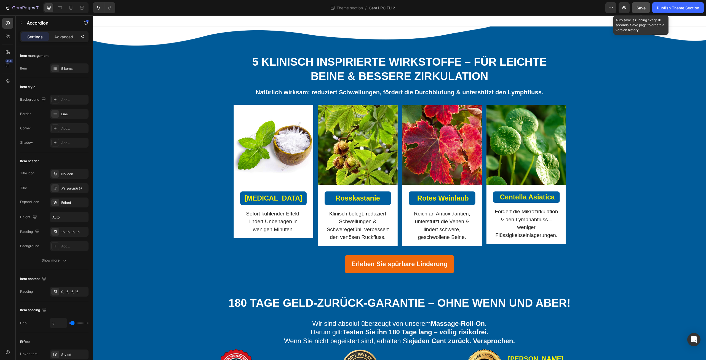
click at [643, 6] on span "Save" at bounding box center [641, 8] width 9 height 5
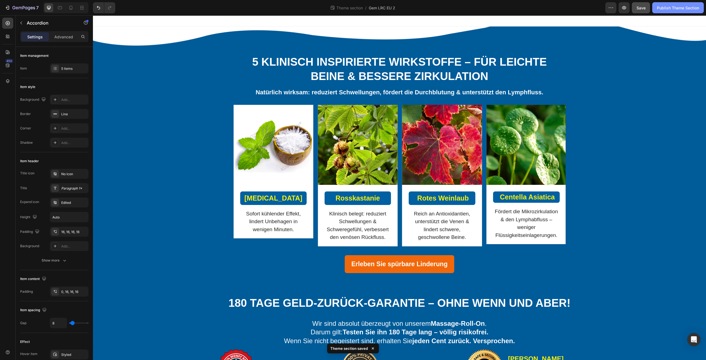
click at [676, 6] on div "Publish Theme Section" at bounding box center [678, 8] width 42 height 6
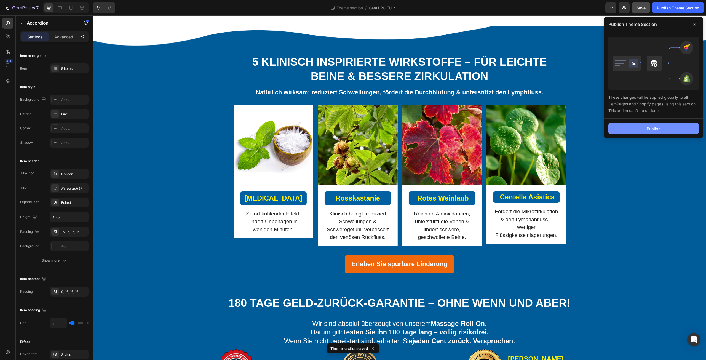
click at [648, 130] on div "Publish" at bounding box center [654, 129] width 14 height 6
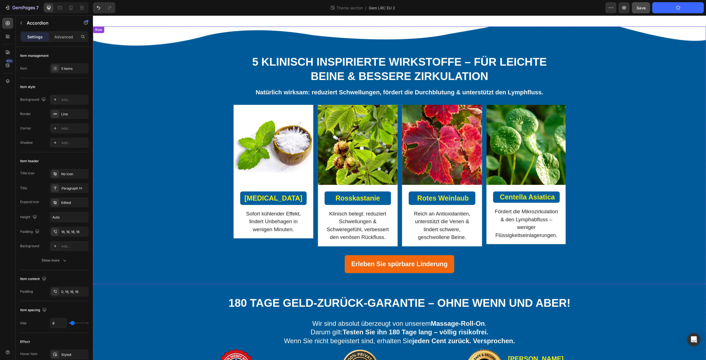
click at [629, 137] on div "⁠⁠⁠⁠⁠⁠⁠ 5 klinisch inspirierte Wirkstoffe – für leichte Beine & bessere Zirkula…" at bounding box center [399, 149] width 605 height 247
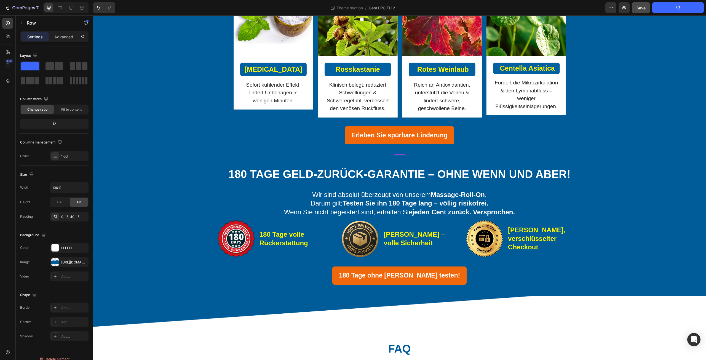
scroll to position [257, 0]
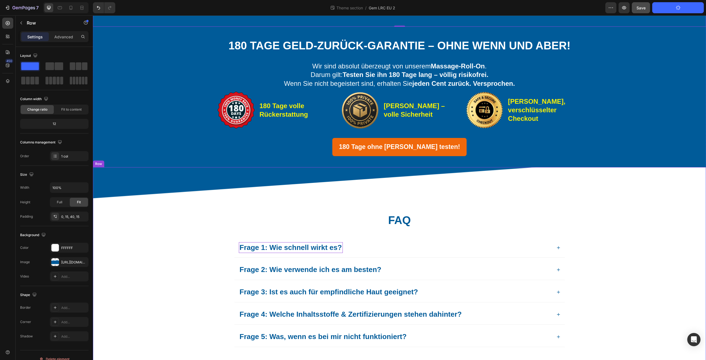
click at [295, 221] on p "⁠⁠⁠⁠⁠⁠⁠ FAQ" at bounding box center [399, 220] width 211 height 17
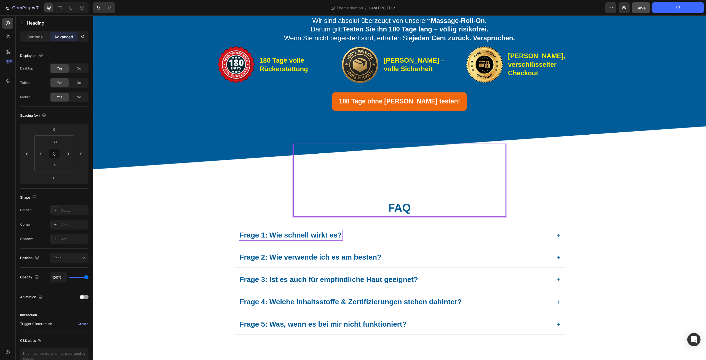
scroll to position [316, 0]
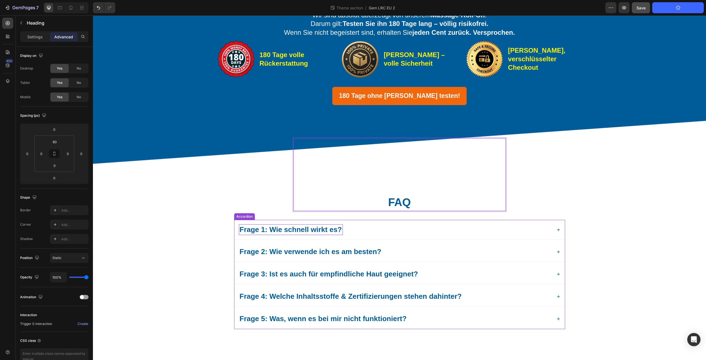
click at [465, 238] on div "Frage 1: Wie schnell wirkt es?" at bounding box center [400, 230] width 331 height 20
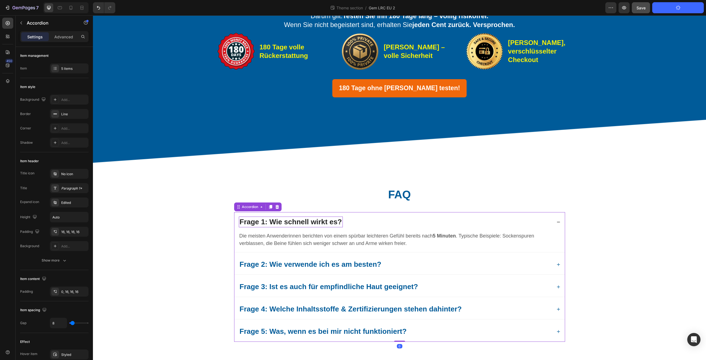
click at [467, 228] on div "Frage 1: Wie schnell wirkt es?" at bounding box center [395, 222] width 313 height 11
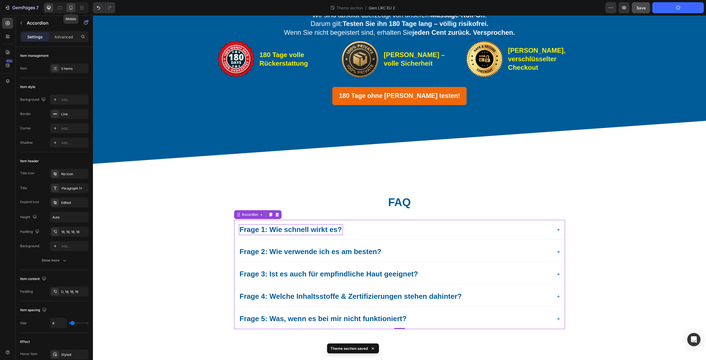
click at [68, 8] on icon at bounding box center [71, 8] width 6 height 6
type input "7"
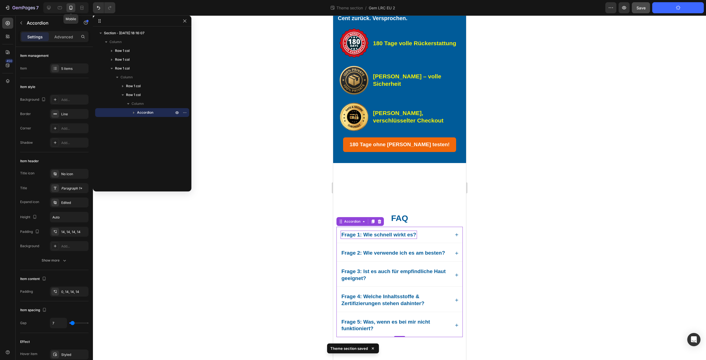
scroll to position [332, 0]
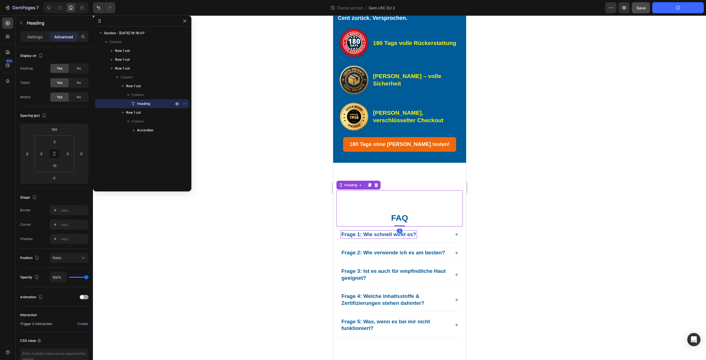
click at [388, 220] on p "⁠⁠⁠⁠⁠⁠⁠ FAQ" at bounding box center [399, 207] width 125 height 32
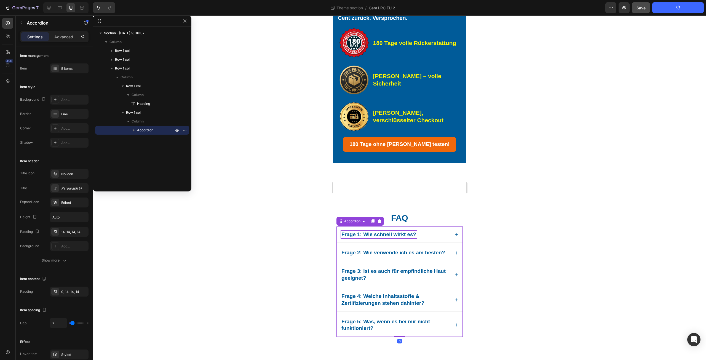
click at [426, 236] on div "Frage 1: Wie schnell wirkt es?" at bounding box center [395, 234] width 110 height 9
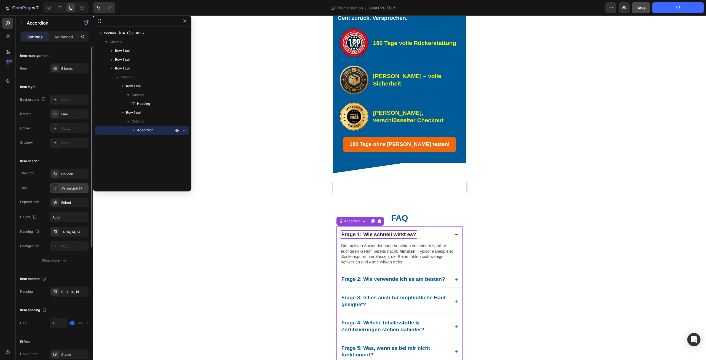
click at [70, 188] on div "Paragraph 1*" at bounding box center [74, 188] width 26 height 5
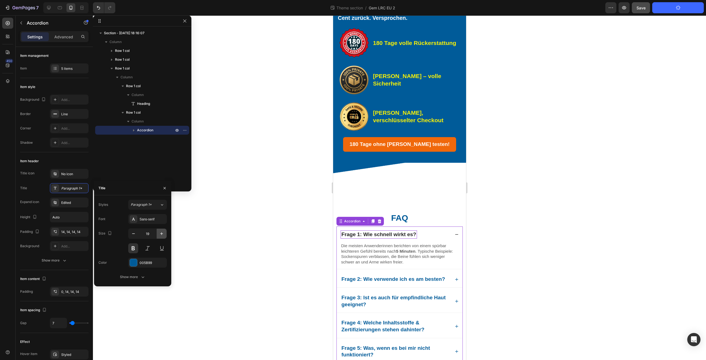
click at [160, 233] on icon "button" at bounding box center [162, 234] width 6 height 6
type input "20"
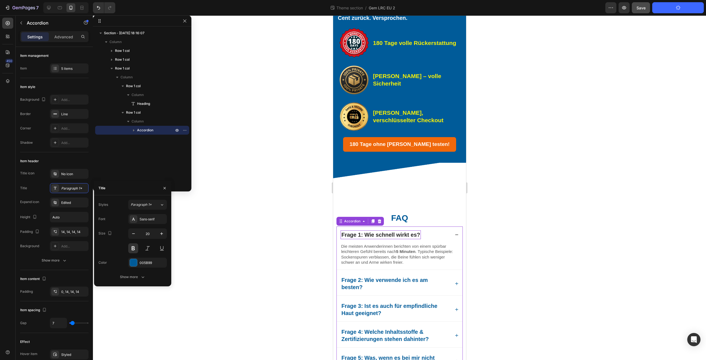
click at [248, 241] on div at bounding box center [399, 187] width 613 height 345
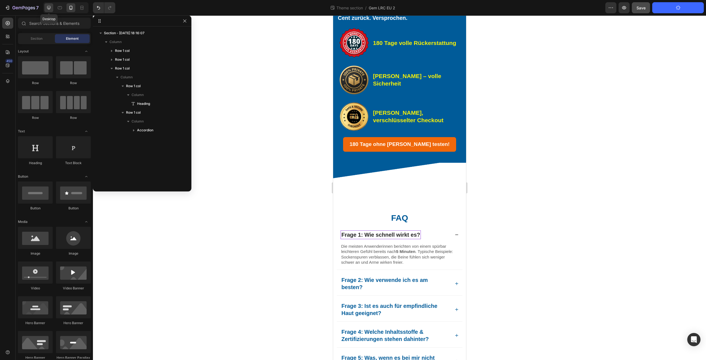
click at [47, 9] on icon at bounding box center [49, 8] width 6 height 6
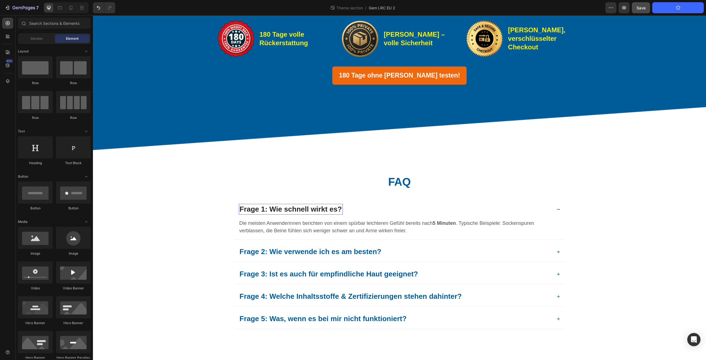
scroll to position [279, 0]
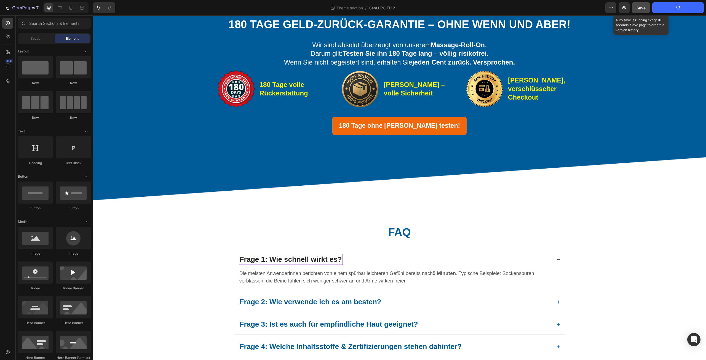
click at [640, 10] on div "Save" at bounding box center [641, 8] width 9 height 6
click at [640, 7] on span "Save" at bounding box center [641, 8] width 9 height 5
click at [644, 9] on span "Save" at bounding box center [641, 8] width 9 height 5
